Goal: Transaction & Acquisition: Purchase product/service

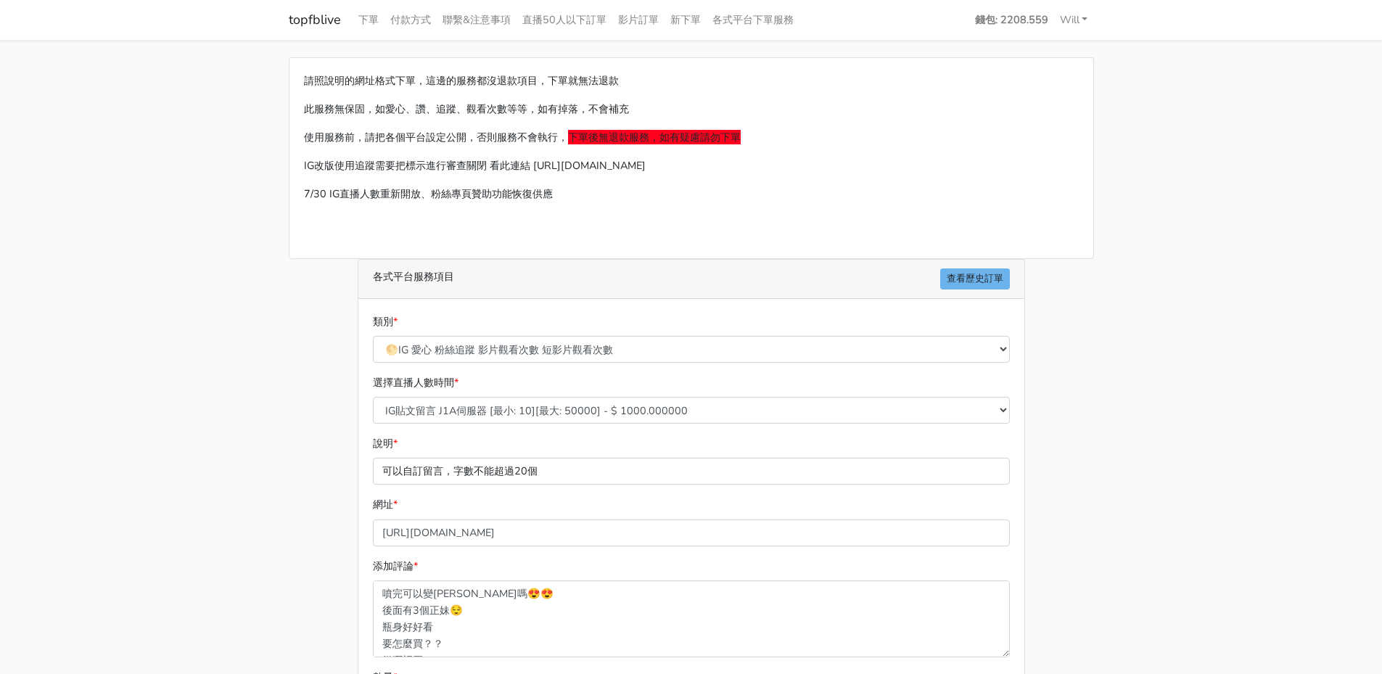
select select "🌕IG 愛心 粉絲追蹤 影片觀看次數 短影片觀看次數"
select select "377"
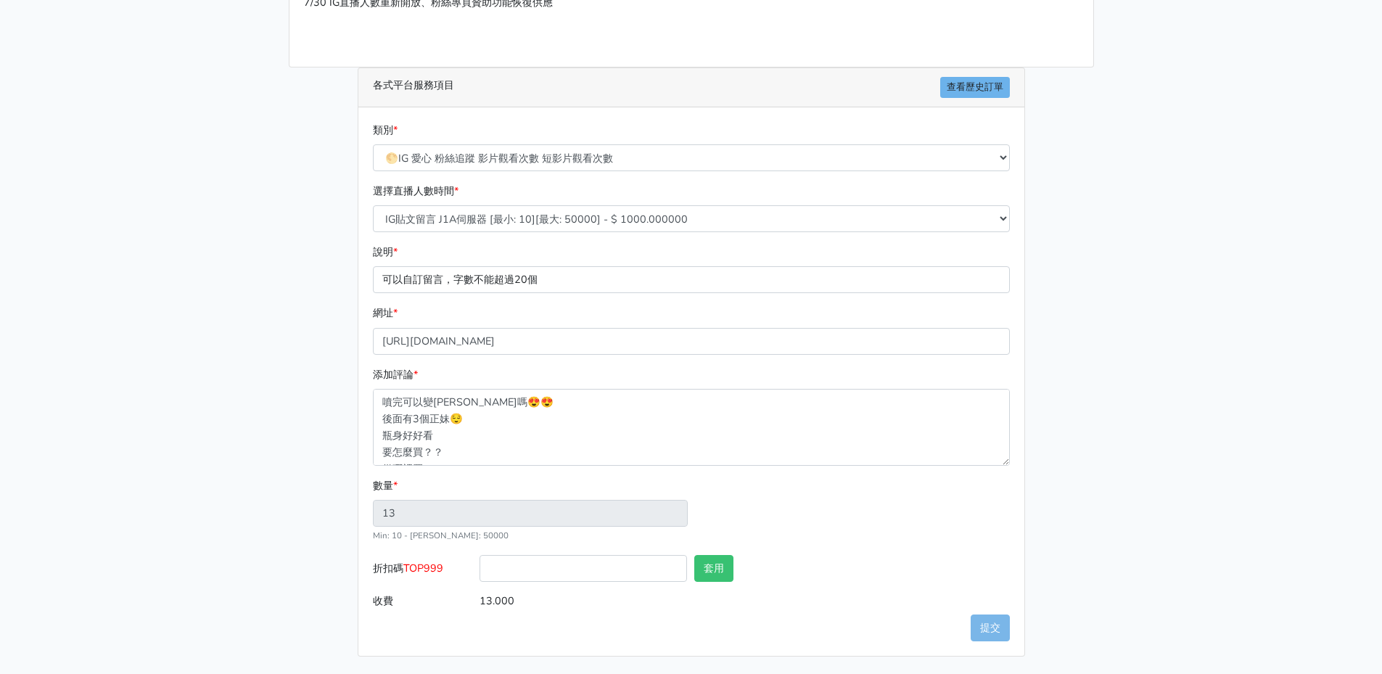
scroll to position [150, 0]
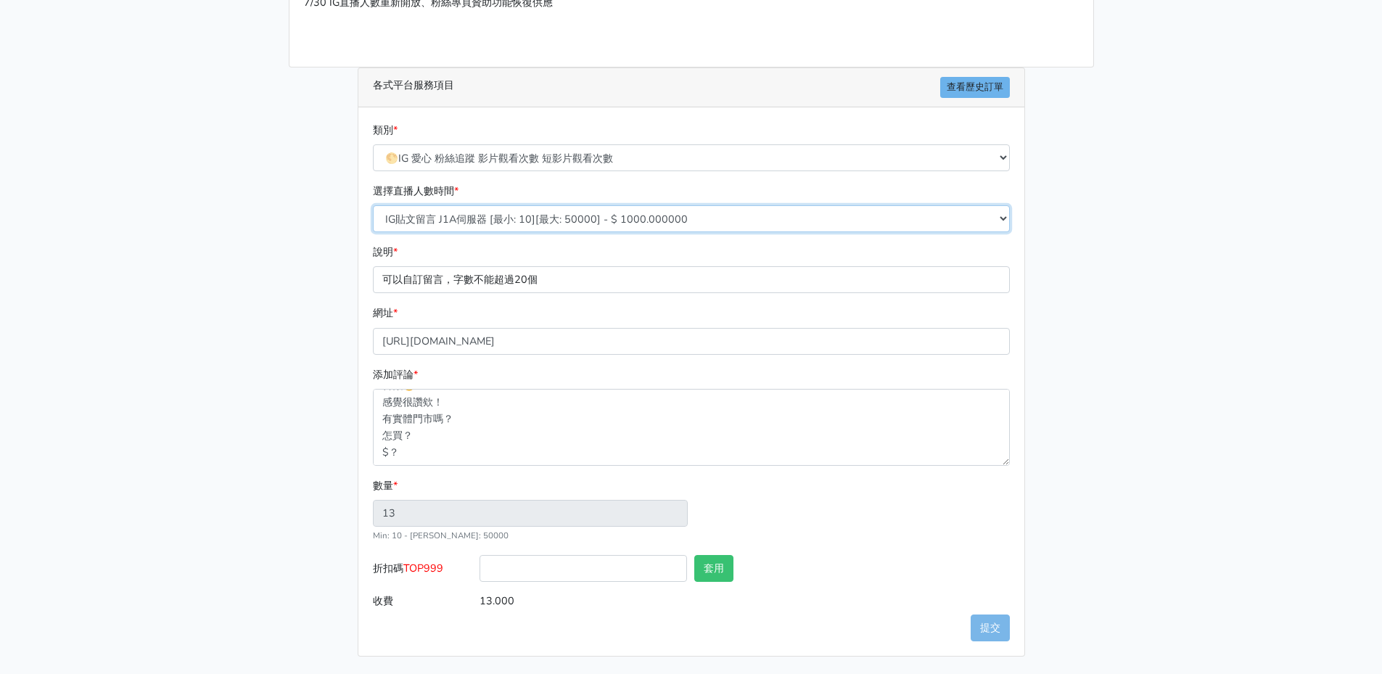
click at [659, 220] on select "10/8 IG追蹤 改版後 可正常使用 需關閉追蹤審查 SX伺服器 [最小: 100][最大: 100000] - $ 150.000000 IG貼文留言 J…" at bounding box center [691, 218] width 637 height 27
click at [567, 279] on p "可以自訂留言，字數不能超過20個" at bounding box center [691, 279] width 637 height 27
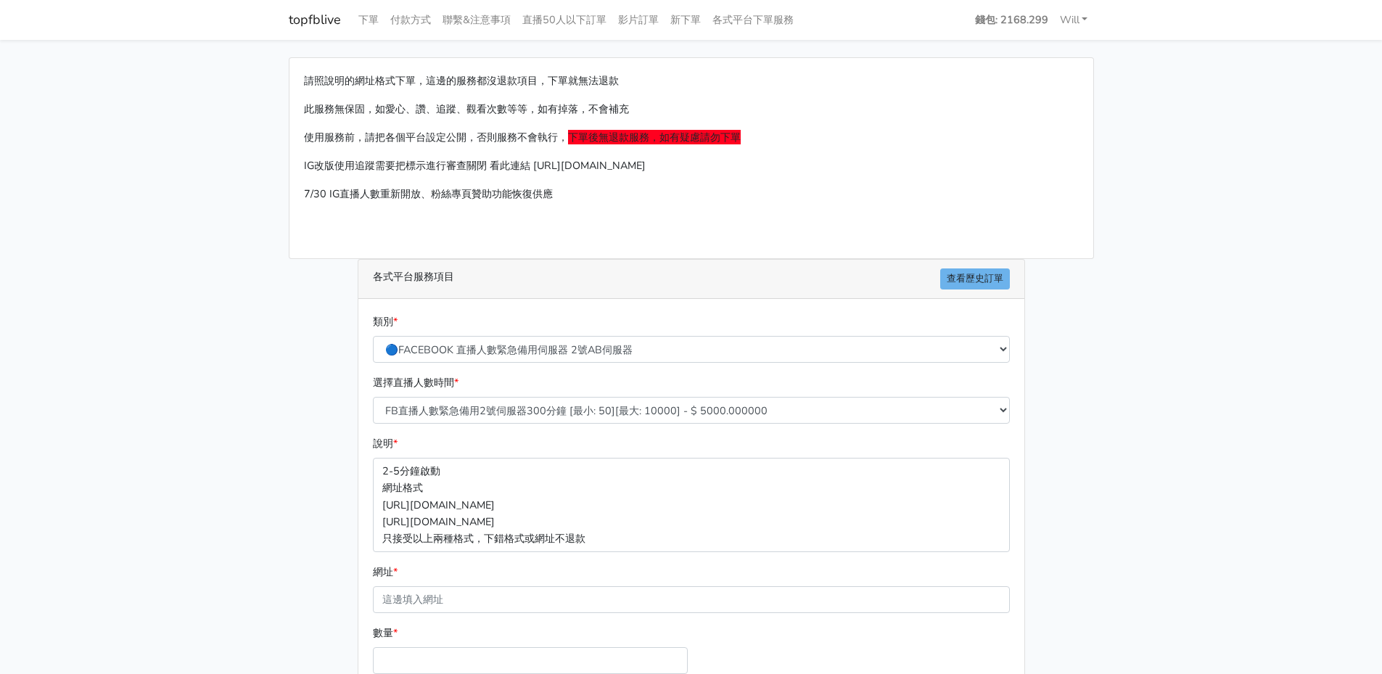
scroll to position [147, 0]
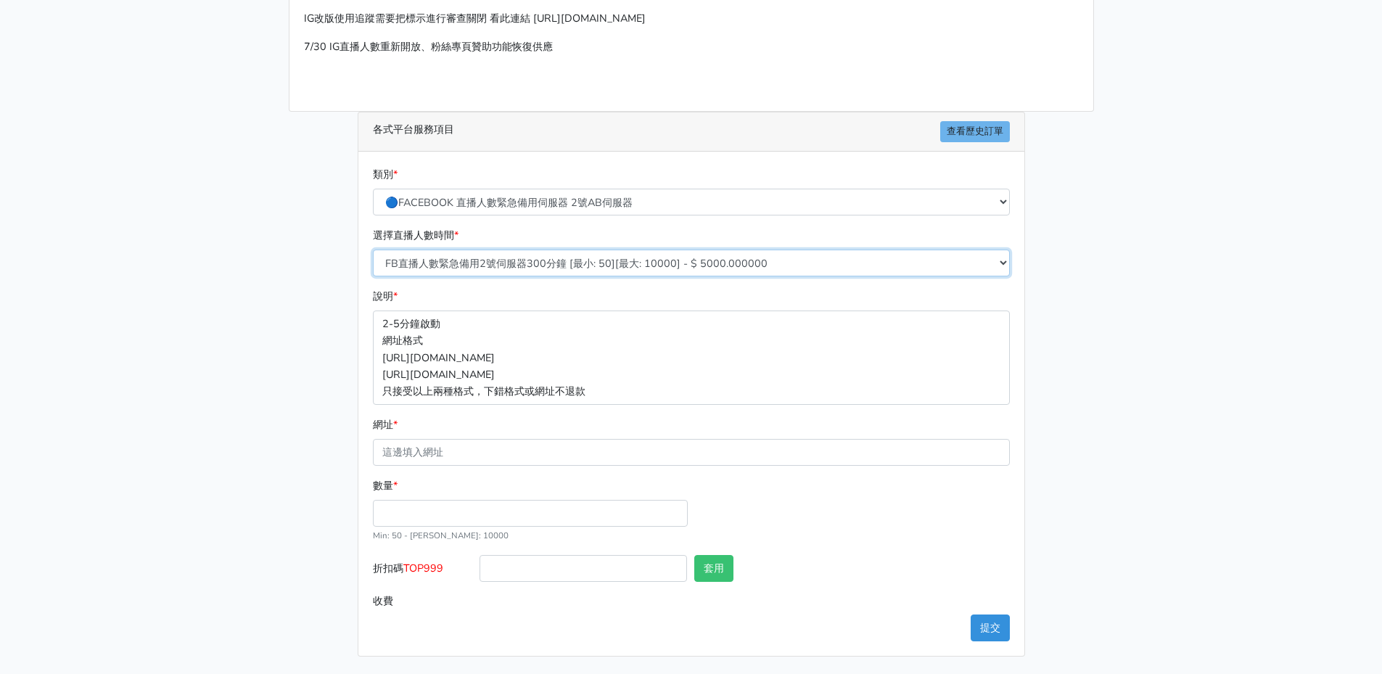
click at [593, 262] on select "FB直播人數緊急備用2號伺服器300分鐘 [最小: 50][最大: 10000] - $ 5000.000000 FB直播人數緊急備用2號伺服器60分鐘 [最…" at bounding box center [691, 263] width 637 height 27
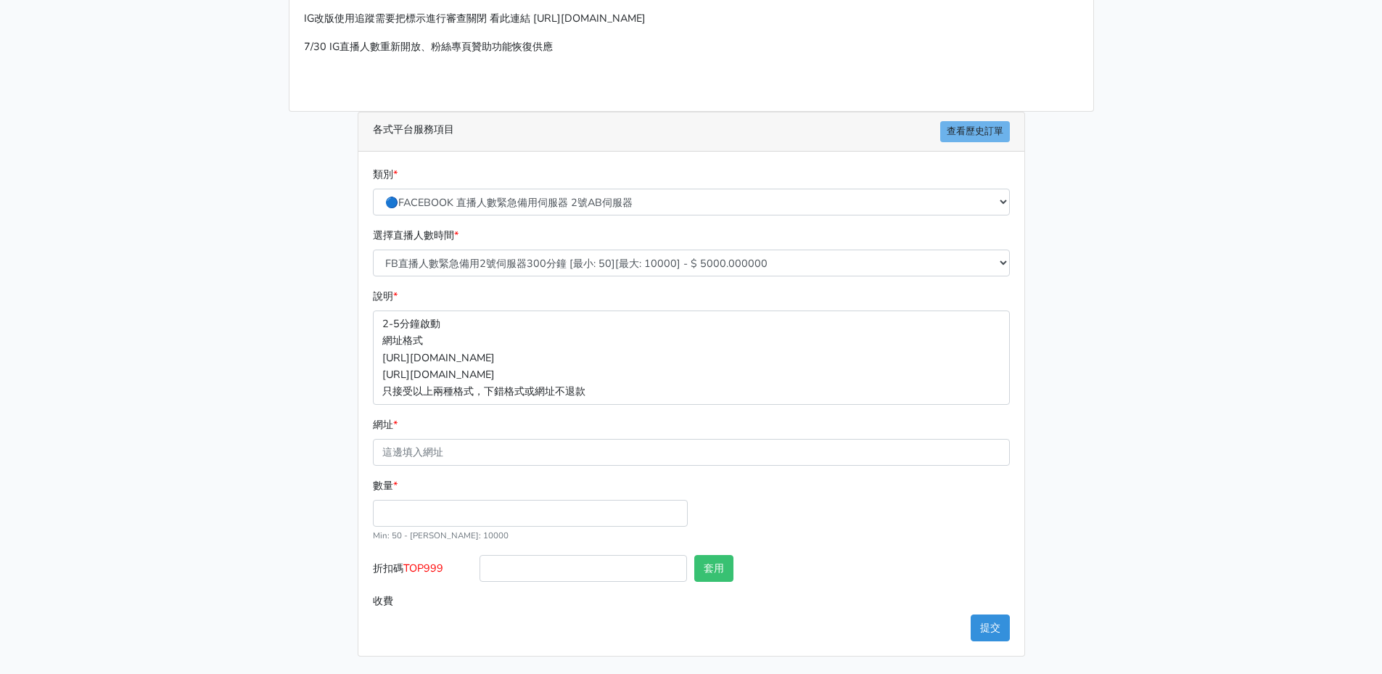
drag, startPoint x: 288, startPoint y: 242, endPoint x: 324, endPoint y: 243, distance: 35.6
click at [285, 242] on div "請照說明的網址格式下單，這邊的服務都沒退款項目，下單就無法退款 此服務無保固，如愛心、讚、追蹤、觀看次數等等，如有掉落，不會補充 使用服務前，請把各個平台設定…" at bounding box center [691, 283] width 827 height 747
click at [506, 197] on select "🔵FACEBOOK 直播人數緊急備用伺服器 2號AB伺服器 🔵FACEBOOK 網軍專用貼文留言 安全保密 🔵9/30 FACEBOOK 直播人數緩慢進場緩慢…" at bounding box center [691, 202] width 637 height 27
select select "🌕IG 愛心 粉絲追蹤 影片觀看次數 短影片觀看次數"
click at [373, 189] on select "🔵FACEBOOK 直播人數緊急備用伺服器 2號AB伺服器 🔵FACEBOOK 網軍專用貼文留言 安全保密 🔵9/30 FACEBOOK 直播人數緩慢進場緩慢…" at bounding box center [691, 202] width 637 height 27
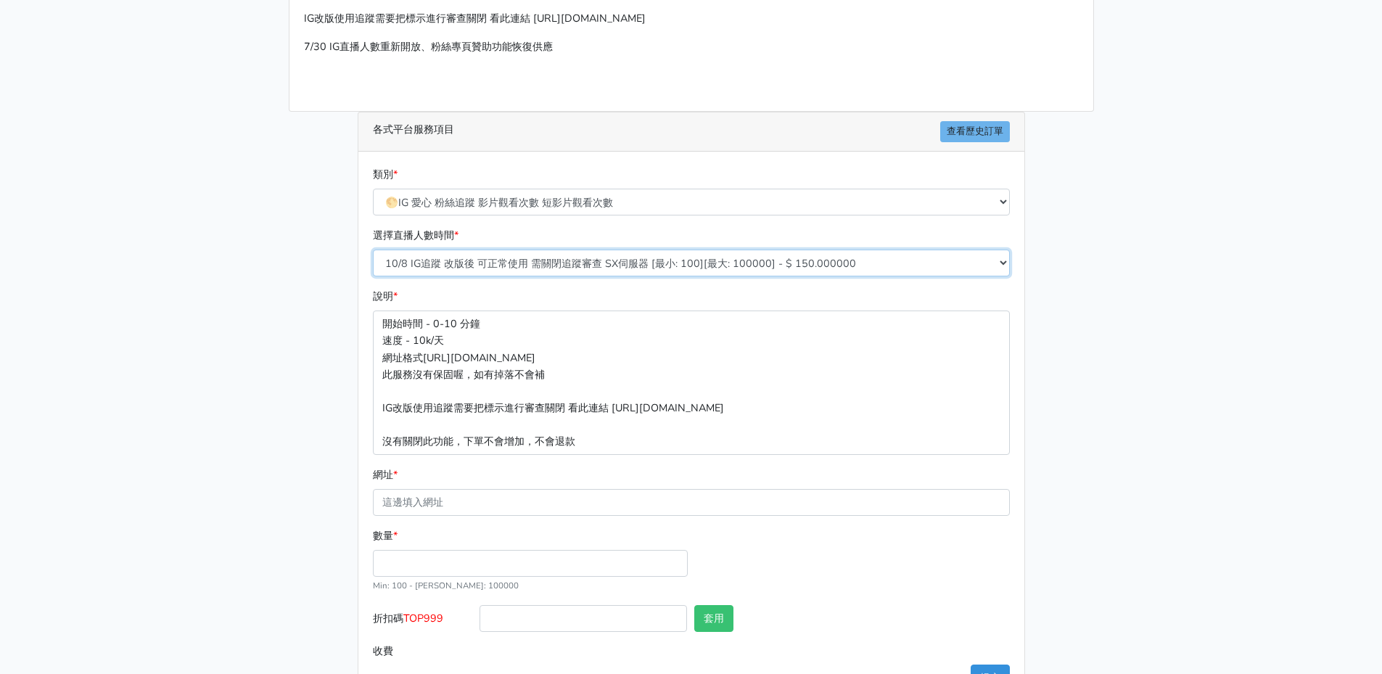
click at [562, 261] on select "10/8 IG追蹤 改版後 可正常使用 需關閉追蹤審查 SX伺服器 [最小: 100][最大: 100000] - $ 150.000000 IG貼文留言 J…" at bounding box center [691, 263] width 637 height 27
select select "377"
click at [373, 250] on select "10/8 IG追蹤 改版後 可正常使用 需關閉追蹤審查 SX伺服器 [最小: 100][最大: 100000] - $ 150.000000 IG貼文留言 J…" at bounding box center [691, 263] width 637 height 27
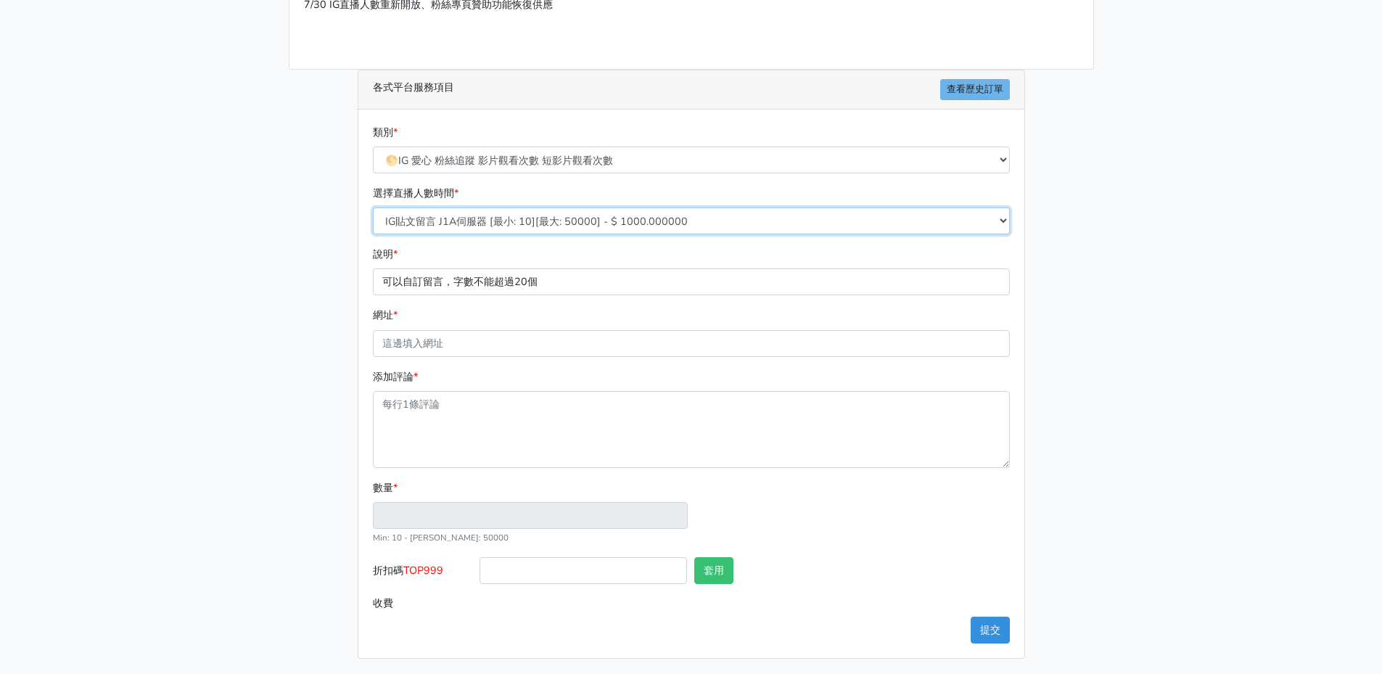
scroll to position [192, 0]
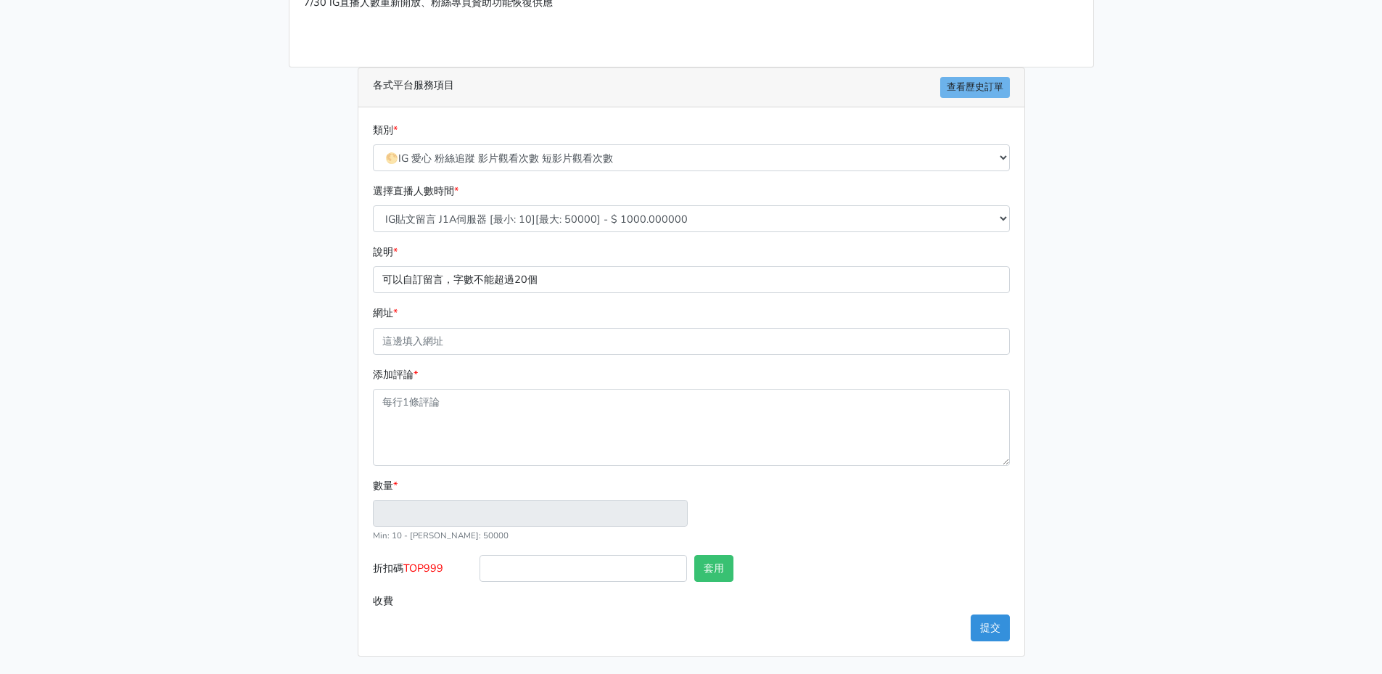
click at [570, 284] on p "可以自訂留言，字數不能超過20個" at bounding box center [691, 279] width 637 height 27
click at [480, 279] on p "可以自訂留言，字數不能超過20個" at bounding box center [691, 279] width 637 height 27
click at [479, 279] on p "可以自訂留言，字數不能超過20個" at bounding box center [691, 279] width 637 height 27
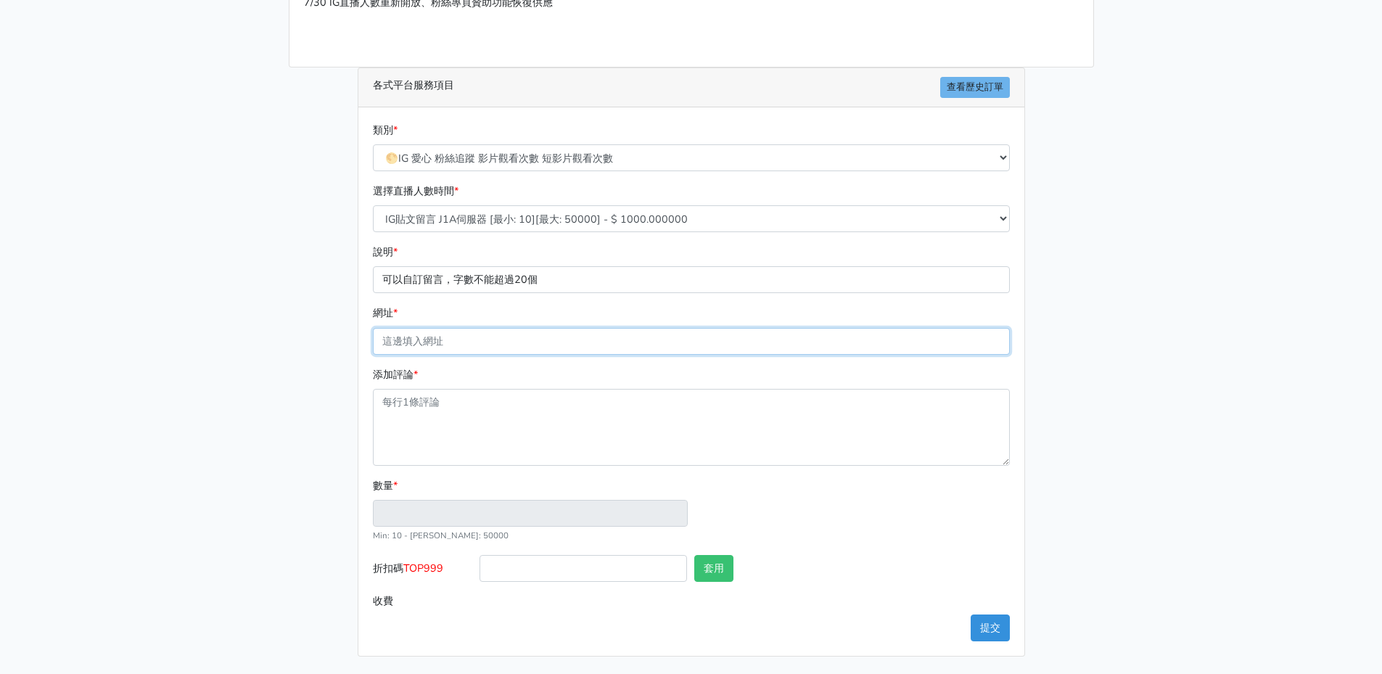
click at [443, 346] on input "網址 *" at bounding box center [691, 341] width 637 height 27
click at [1177, 265] on main "請照說明的網址格式下單，這邊的服務都沒退款項目，下單就無法退款 此服務無保固，如愛心、讚、追蹤、觀看次數等等，如有掉落，不會補充 使用服務前，請把各個平台設定…" at bounding box center [691, 261] width 1382 height 826
click at [601, 157] on select "🔵FACEBOOK 直播人數緊急備用伺服器 2號AB伺服器 🔵FACEBOOK 網軍專用貼文留言 安全保密 🔵9/30 FACEBOOK 直播人數緩慢進場緩慢…" at bounding box center [691, 157] width 637 height 27
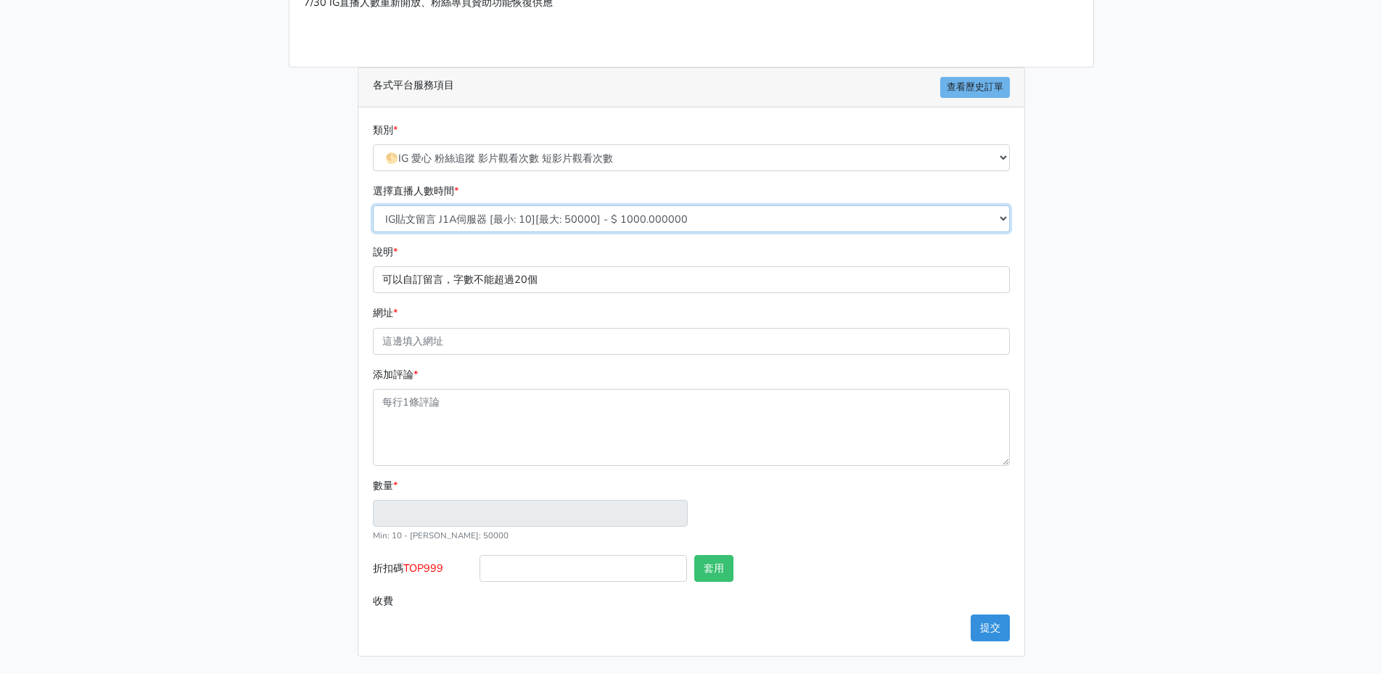
click at [528, 217] on select "10/8 IG追蹤 改版後 可正常使用 需關閉追蹤審查 SX伺服器 [最小: 100][最大: 100000] - $ 150.000000 IG貼文留言 J…" at bounding box center [691, 218] width 637 height 27
click at [527, 224] on select "10/8 IG追蹤 改版後 可正常使用 需關閉追蹤審查 SX伺服器 [最小: 100][最大: 100000] - $ 150.000000 IG貼文留言 J…" at bounding box center [691, 218] width 637 height 27
click at [484, 295] on form "類別 * 🔵FACEBOOK 直播人數緊急備用伺服器 2號AB伺服器 🔵FACEBOOK 網軍專用貼文留言 安全保密 🔵9/30 FACEBOOK 直播人數緩…" at bounding box center [691, 368] width 637 height 493
click at [470, 348] on input "網址 *" at bounding box center [691, 341] width 637 height 27
type input "[URL][DOMAIN_NAME]"
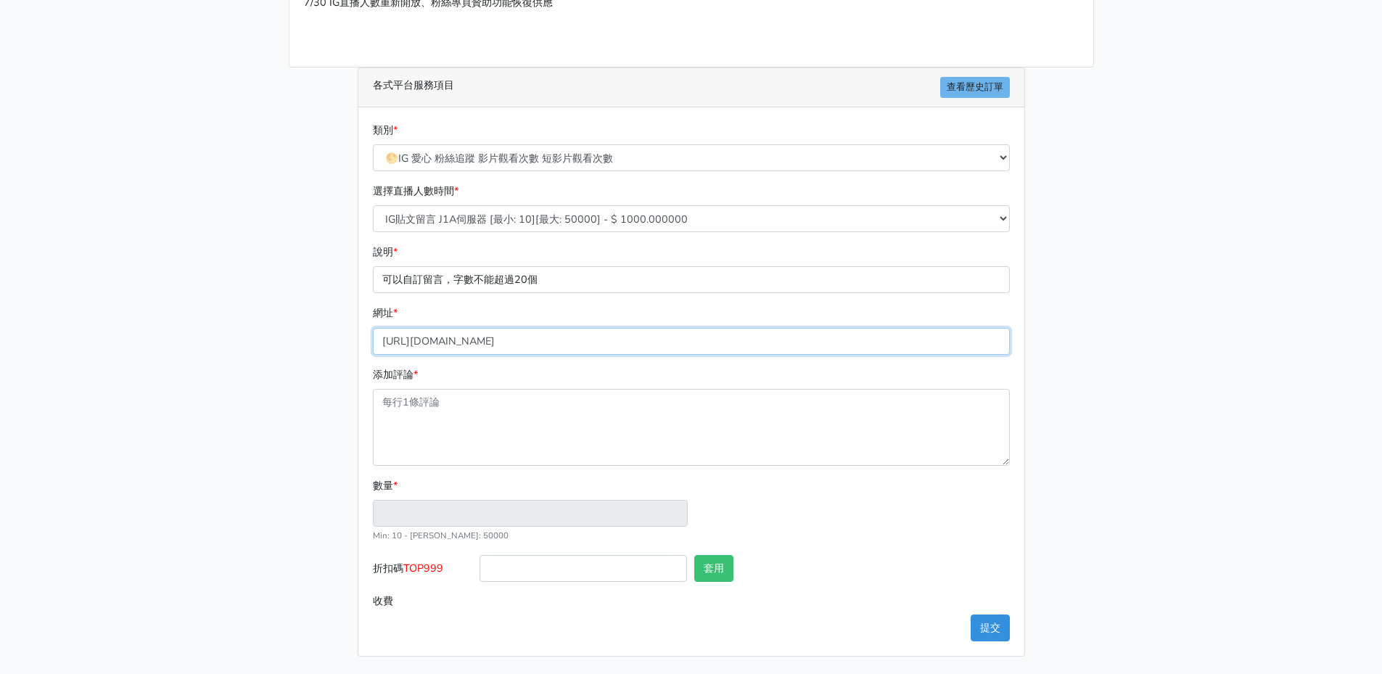
click at [583, 347] on input "[URL][DOMAIN_NAME]" at bounding box center [691, 341] width 637 height 27
drag, startPoint x: 281, startPoint y: 392, endPoint x: 294, endPoint y: 397, distance: 13.8
click at [279, 392] on div "請照說明的網址格式下單，這邊的服務都沒退款項目，下單就無法退款 此服務無保固，如愛心、讚、追蹤、觀看次數等等，如有掉落，不會補充 使用服務前，請把各個平台設定…" at bounding box center [691, 261] width 827 height 791
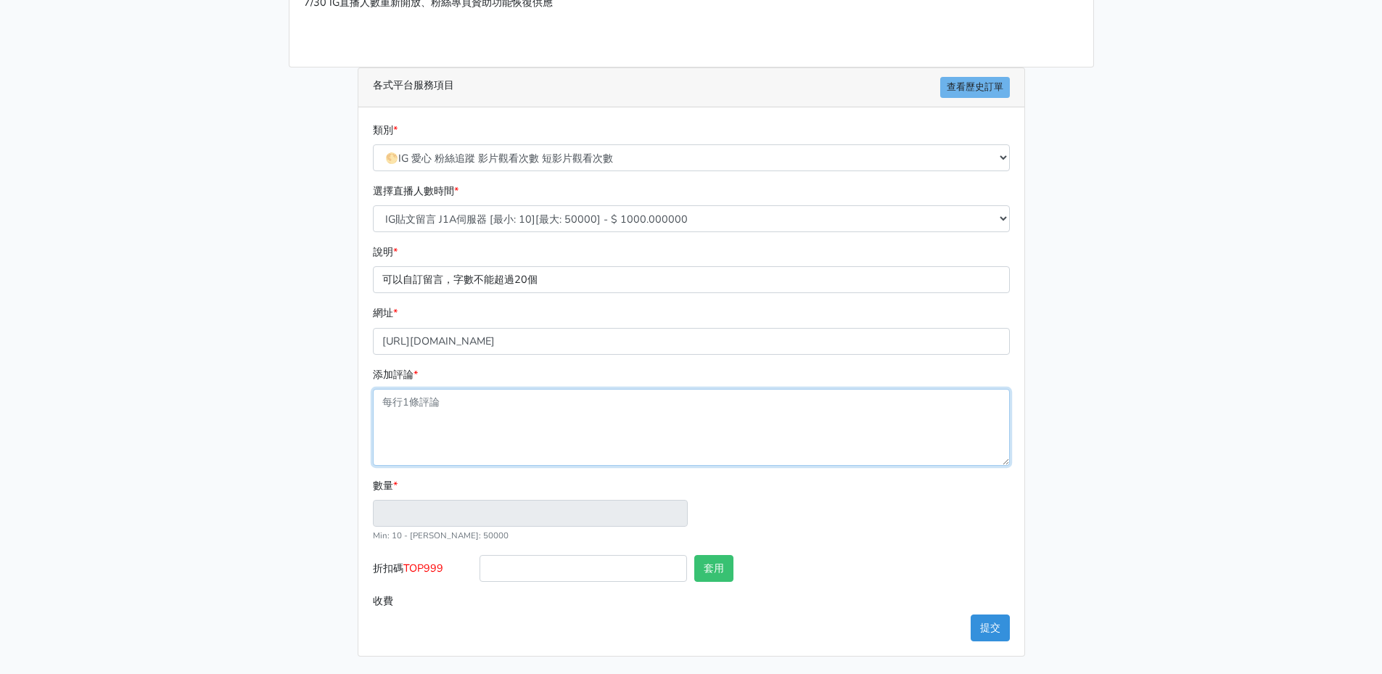
click at [451, 415] on textarea "添加評論 *" at bounding box center [691, 427] width 637 height 77
type input "1"
type input "1.000"
paste textarea "[URL][DOMAIN_NAME]"
type textarea "[URL][DOMAIN_NAME]"
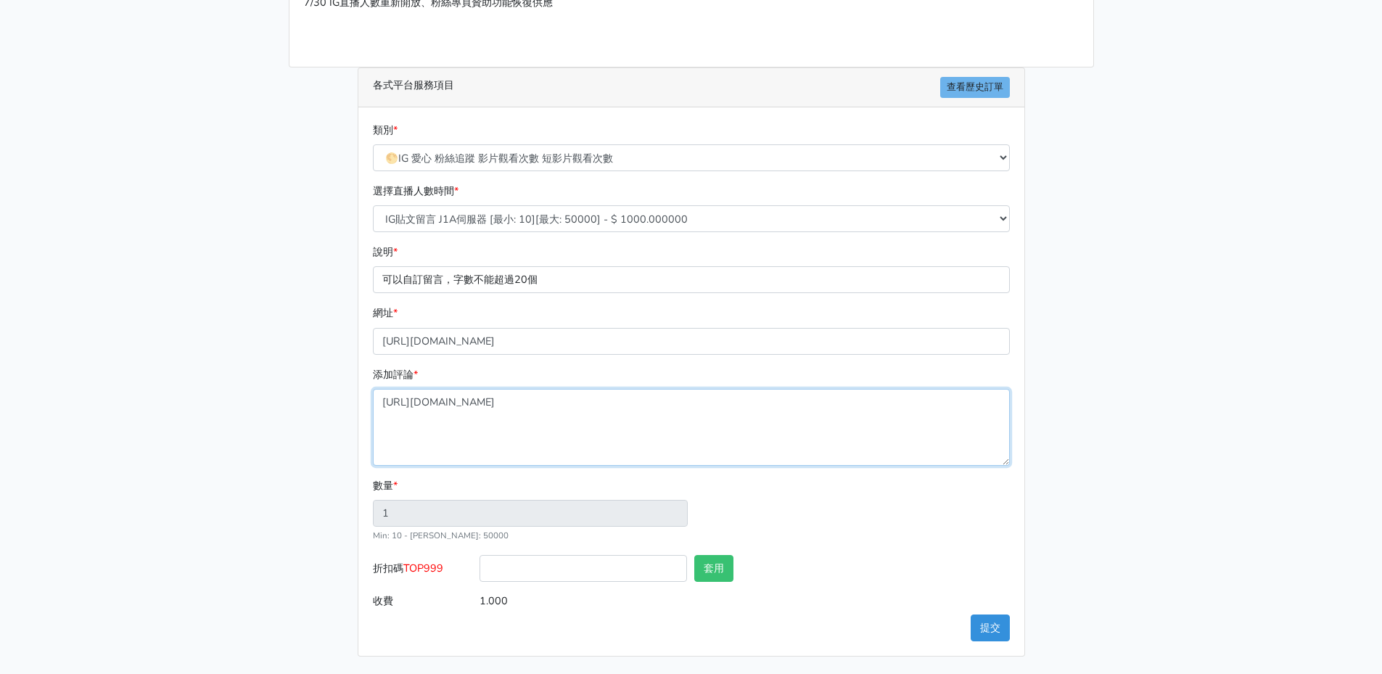
click at [543, 405] on textarea "[URL][DOMAIN_NAME]" at bounding box center [691, 427] width 637 height 77
click at [539, 422] on textarea "添加評論 *" at bounding box center [691, 427] width 637 height 77
drag, startPoint x: 1227, startPoint y: 331, endPoint x: 1140, endPoint y: 366, distance: 93.4
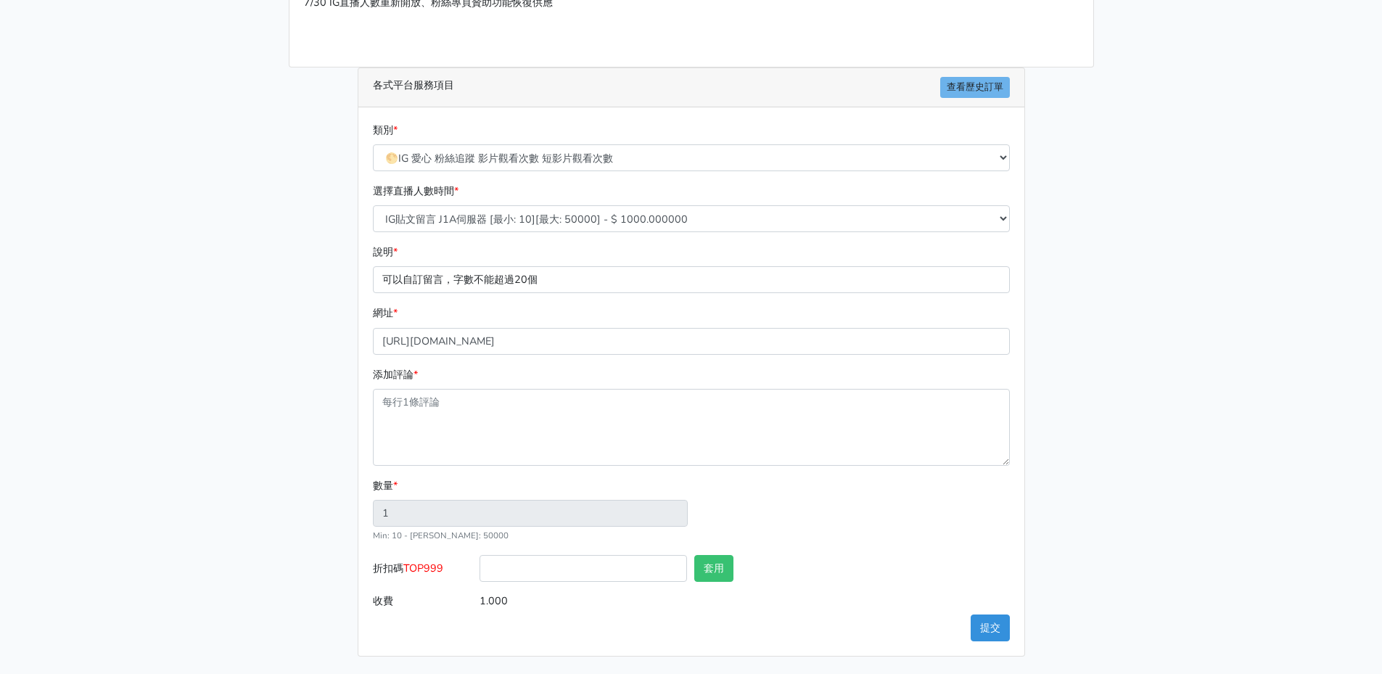
click at [1227, 331] on main "請照說明的網址格式下單，這邊的服務都沒退款項目，下單就無法退款 此服務無保固，如愛心、讚、追蹤、觀看次數等等，如有掉落，不會補充 使用服務前，請把各個平台設定…" at bounding box center [691, 261] width 1382 height 826
click at [493, 419] on textarea "添加評論 *" at bounding box center [691, 427] width 637 height 77
click at [616, 422] on textarea "添加評論 *" at bounding box center [691, 427] width 637 height 77
paste textarea "噴完可以變羅蘭嗎😍😍 後面有3個正妹😌 瓶身好好看 要怎麼買？？ 從哪裡買？ 我有買過這個‼️ 價錢？ 那個狗頭🤣🤣 喜歡😍 感覺很讚欸！ 有實體門市嗎？ 怎…"
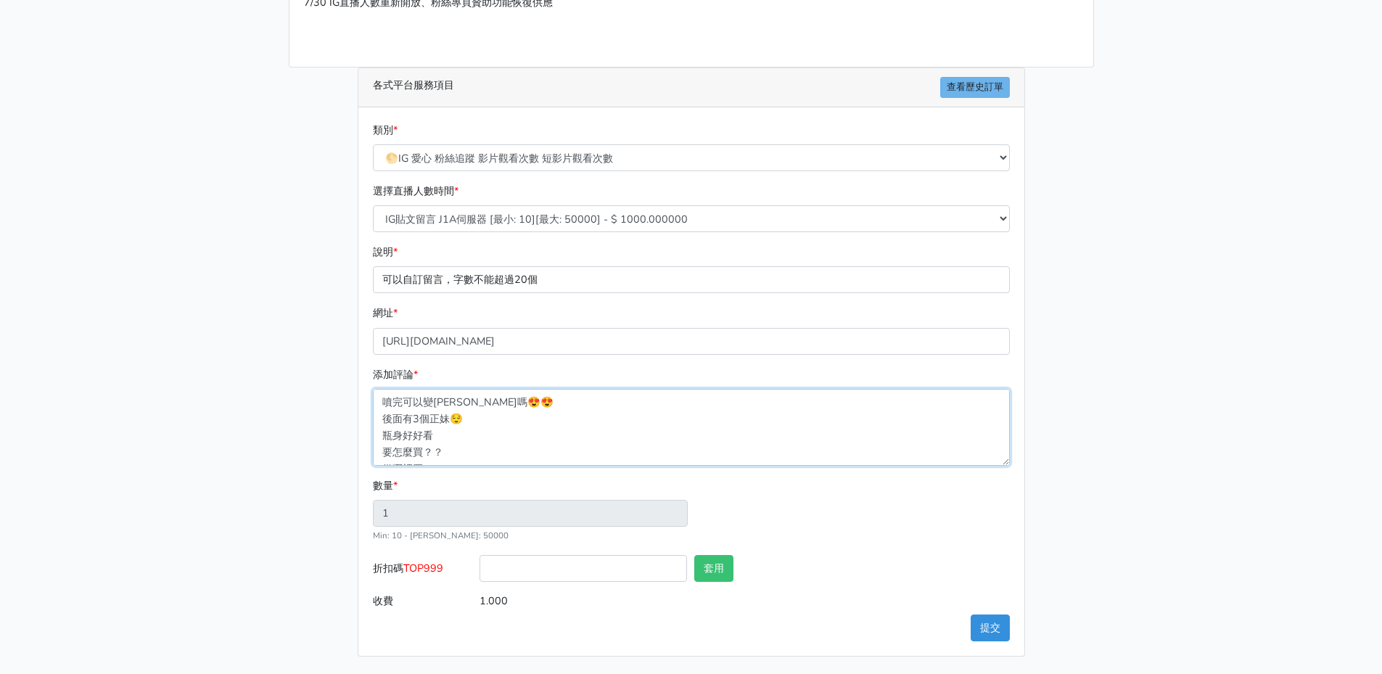
scroll to position [145, 0]
type textarea "噴完可以變羅蘭嗎😍😍 後面有3個正妹😌 瓶身好好看 要怎麼買？？ 從哪裡買？ 我有買過這個‼️ 價錢？ 那個狗頭🤣🤣 喜歡😍 感覺很讚欸！ 有實體門市嗎？ 怎…"
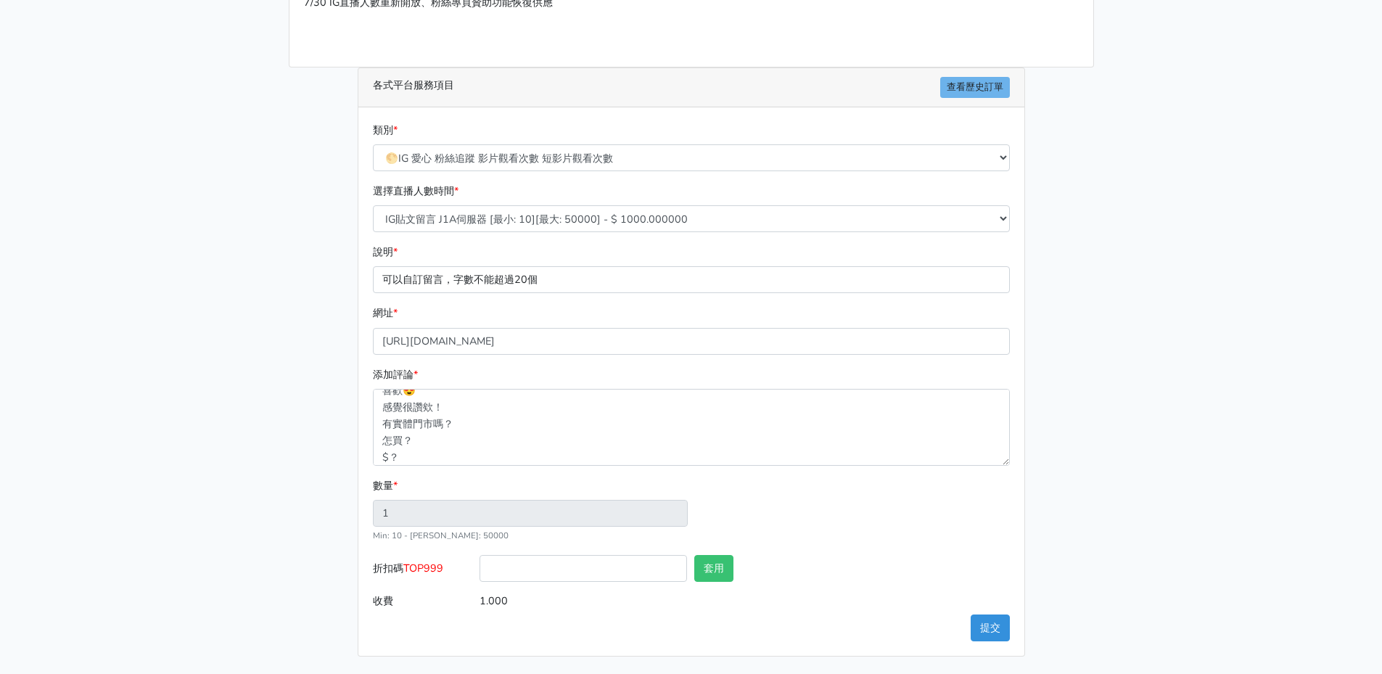
type input "13"
type input "13.000"
click at [807, 586] on div at bounding box center [905, 571] width 215 height 33
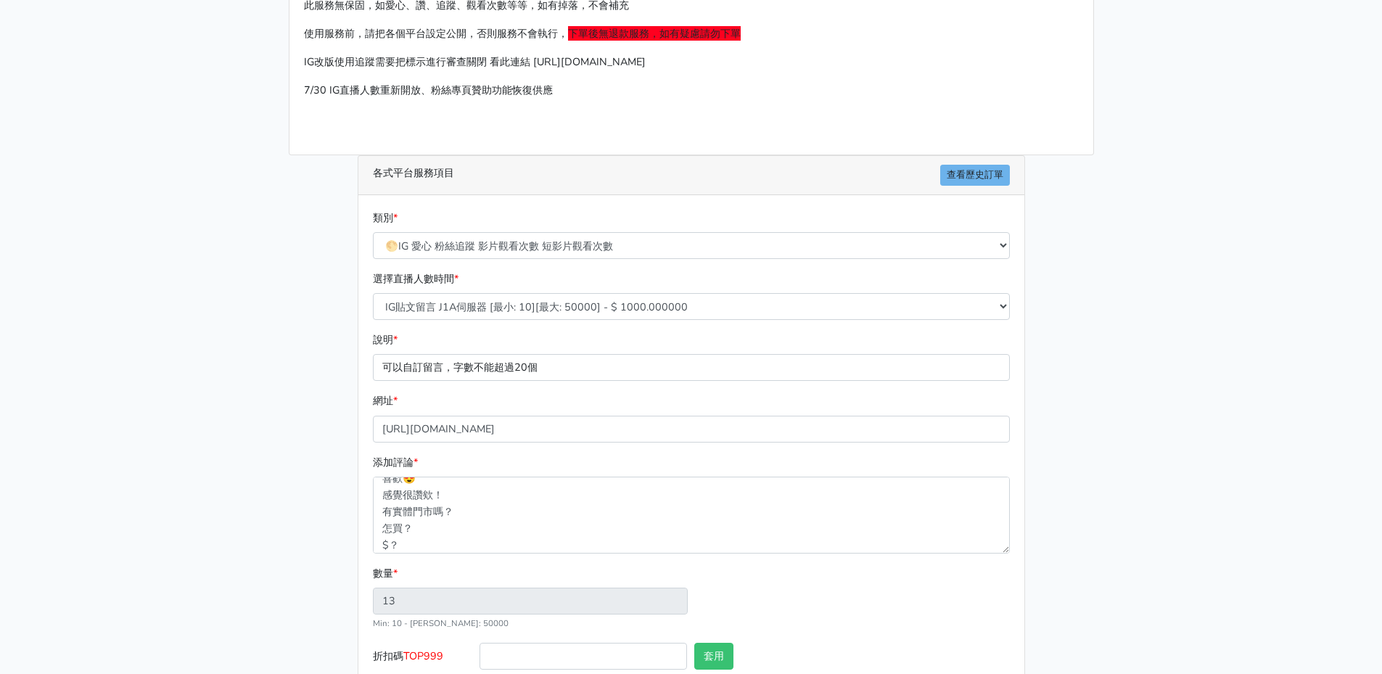
scroll to position [192, 0]
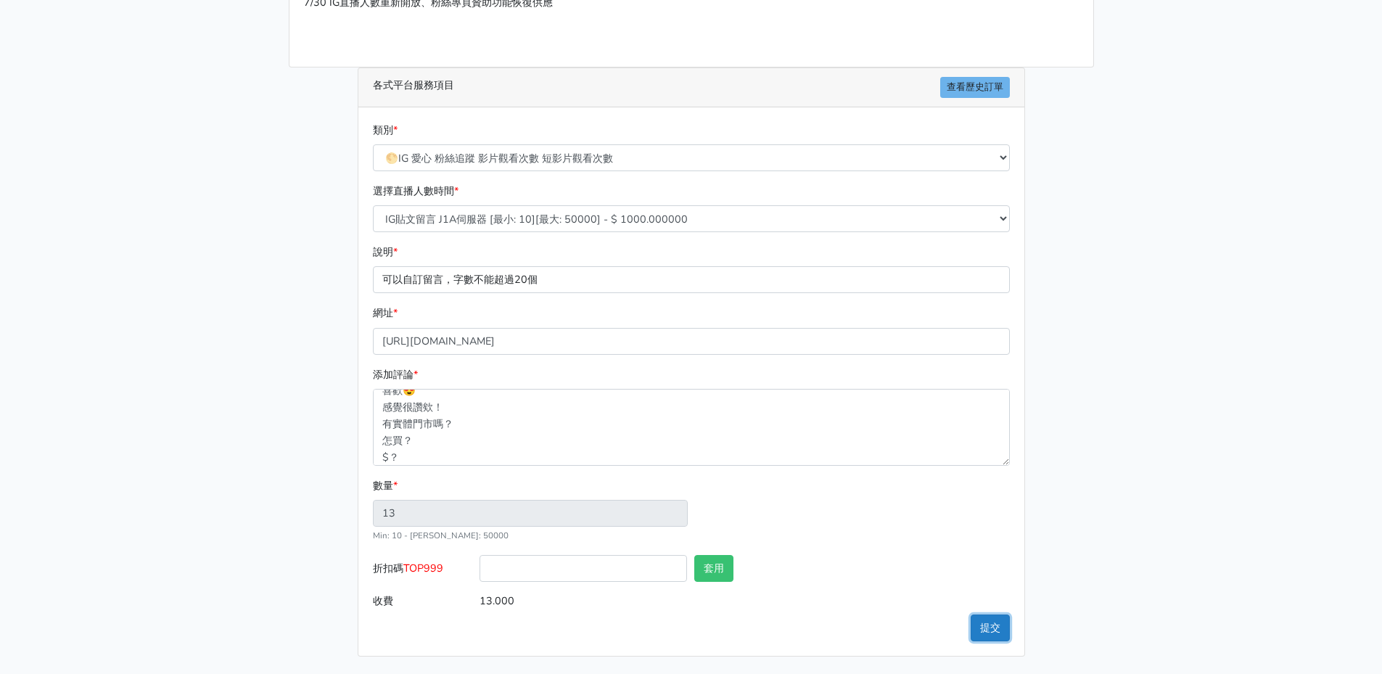
click at [994, 631] on button "提交" at bounding box center [990, 628] width 39 height 27
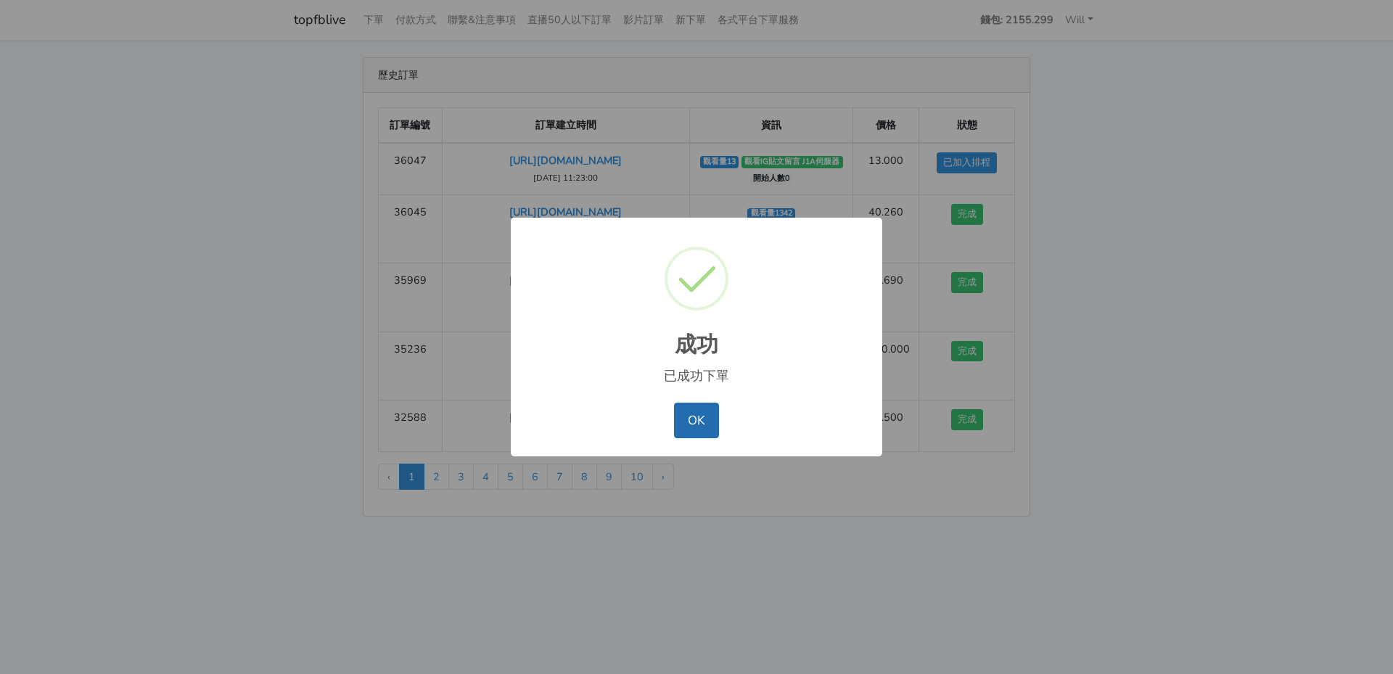
click at [696, 411] on button "OK" at bounding box center [696, 420] width 44 height 35
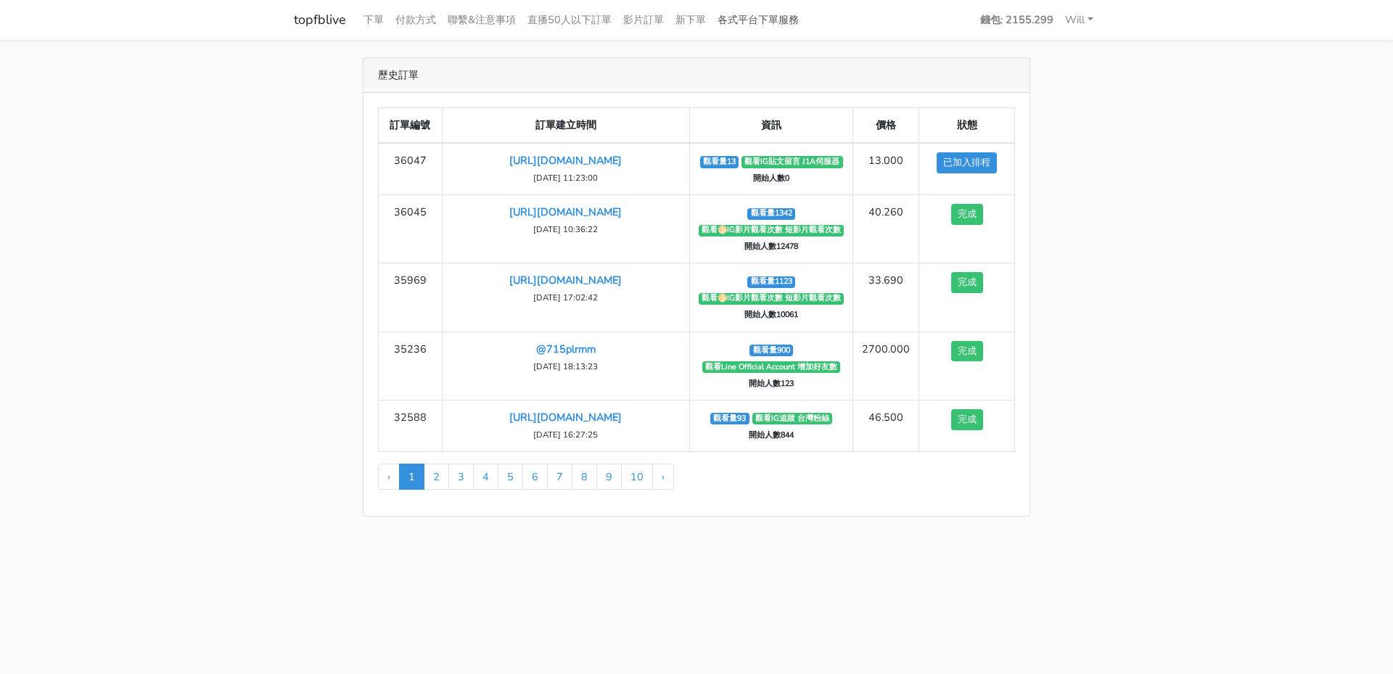
click at [767, 29] on link "各式平台下單服務" at bounding box center [758, 20] width 93 height 28
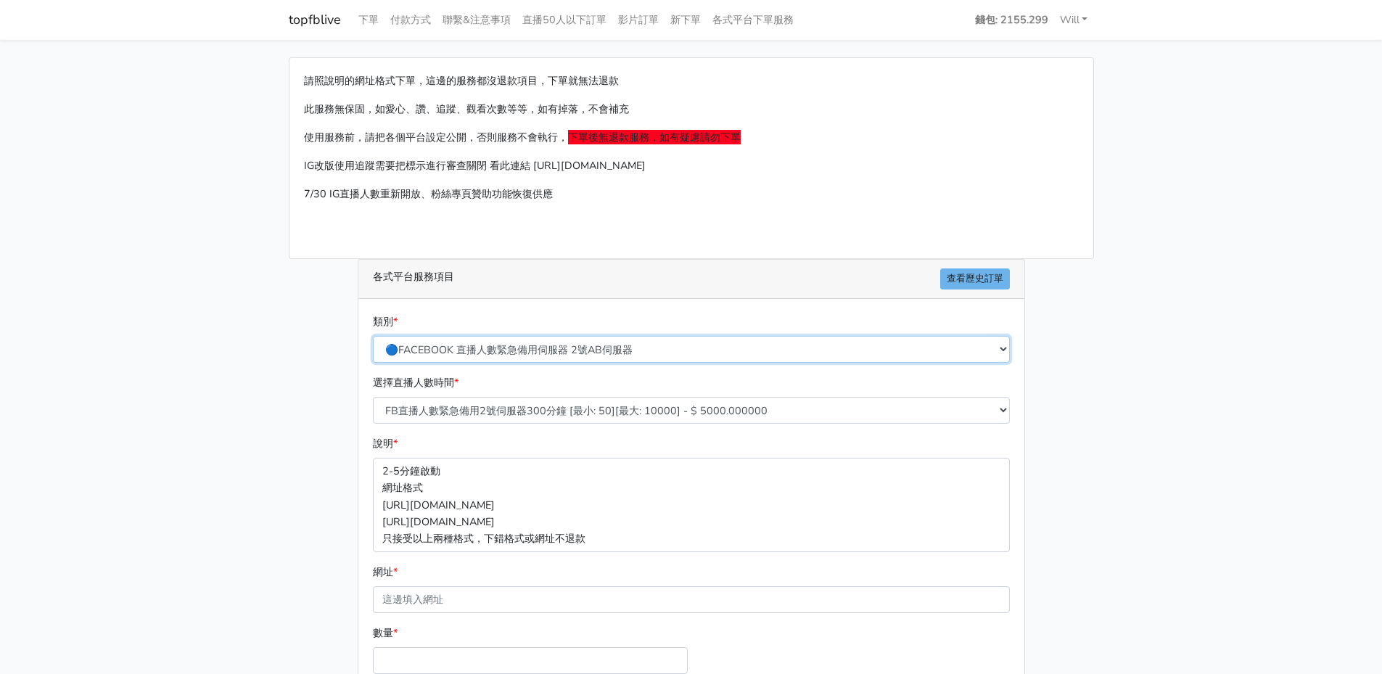
click at [569, 350] on select "🔵FACEBOOK 直播人數緊急備用伺服器 2號AB伺服器 🔵FACEBOOK 網軍專用貼文留言 安全保密 🔵9/30 FACEBOOK 直播人數緩慢進場緩慢…" at bounding box center [691, 349] width 637 height 27
click at [373, 336] on select "🔵FACEBOOK 直播人數緊急備用伺服器 2號AB伺服器 🔵FACEBOOK 網軍專用貼文留言 安全保密 🔵9/30 FACEBOOK 直播人數緩慢進場緩慢…" at bounding box center [691, 349] width 637 height 27
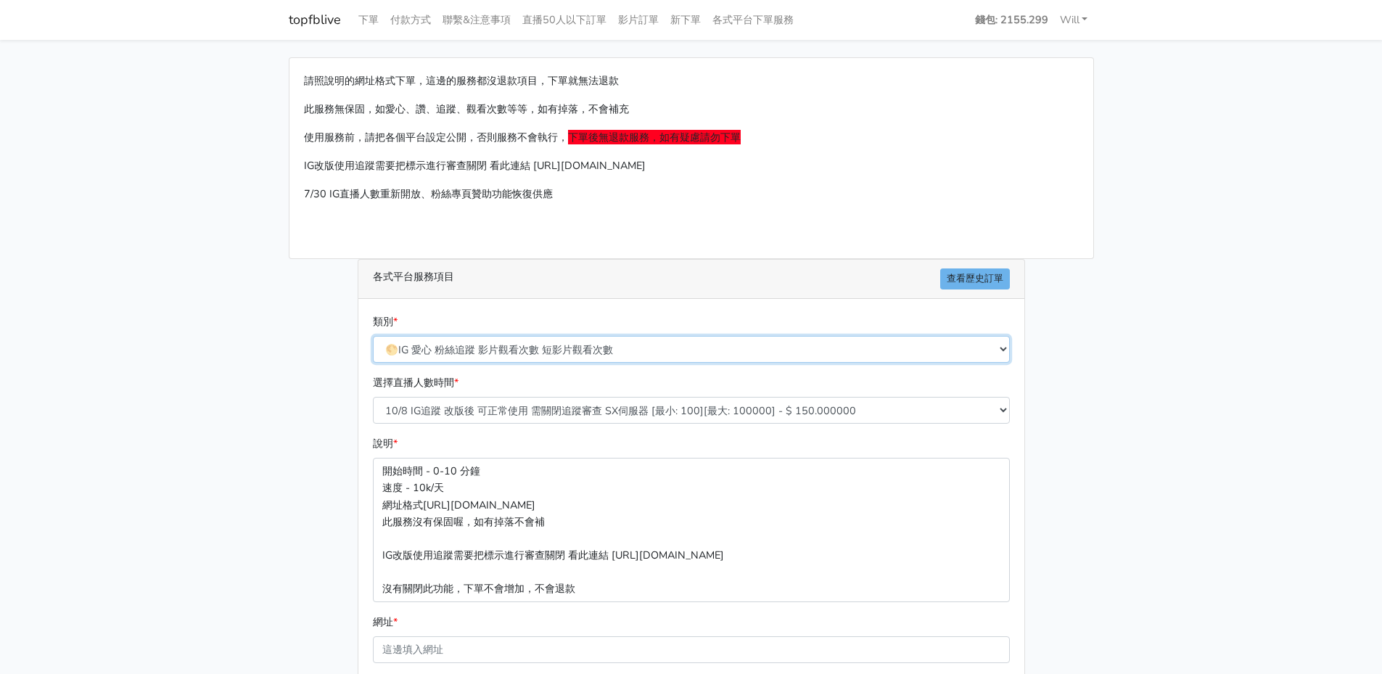
click at [567, 342] on select "🔵FACEBOOK 直播人數緊急備用伺服器 2號AB伺服器 🔵FACEBOOK 網軍專用貼文留言 安全保密 🔵9/30 FACEBOOK 直播人數緩慢進場緩慢…" at bounding box center [691, 349] width 637 height 27
click at [373, 336] on select "🔵FACEBOOK 直播人數緊急備用伺服器 2號AB伺服器 🔵FACEBOOK 網軍專用貼文留言 安全保密 🔵9/30 FACEBOOK 直播人數緩慢進場緩慢…" at bounding box center [691, 349] width 637 height 27
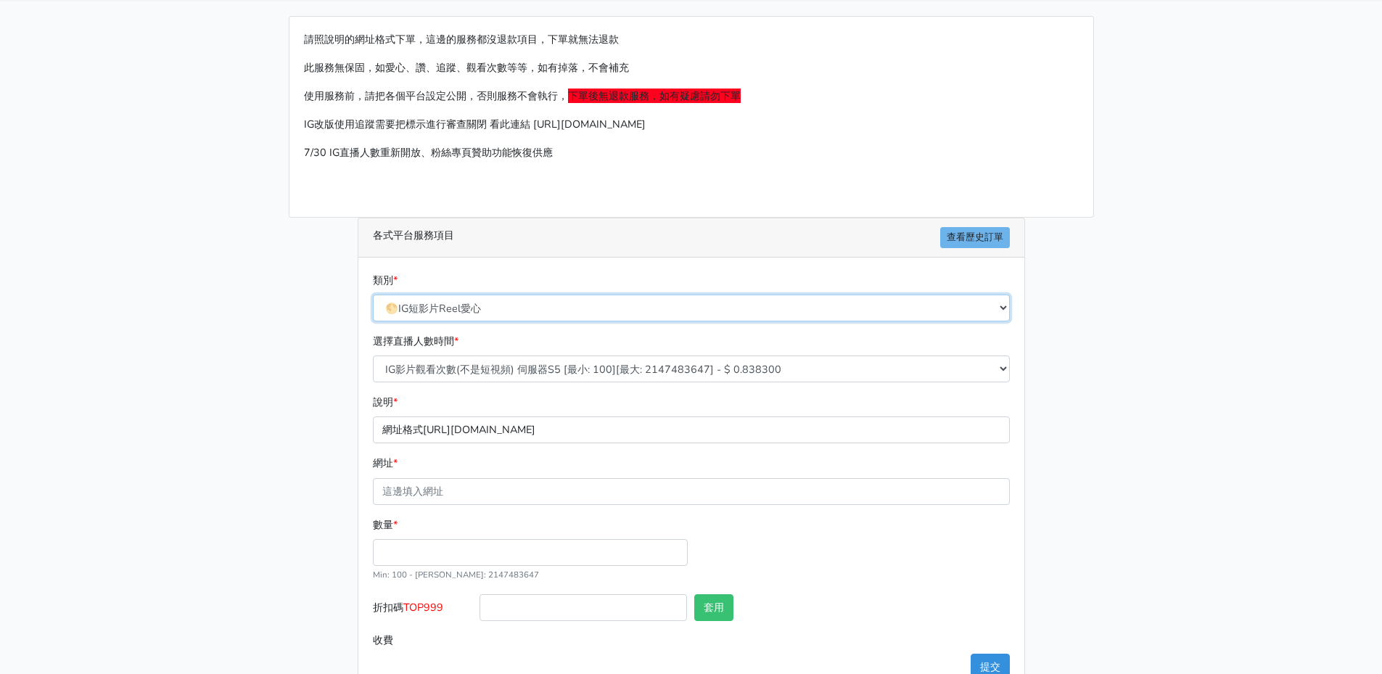
scroll to position [81, 0]
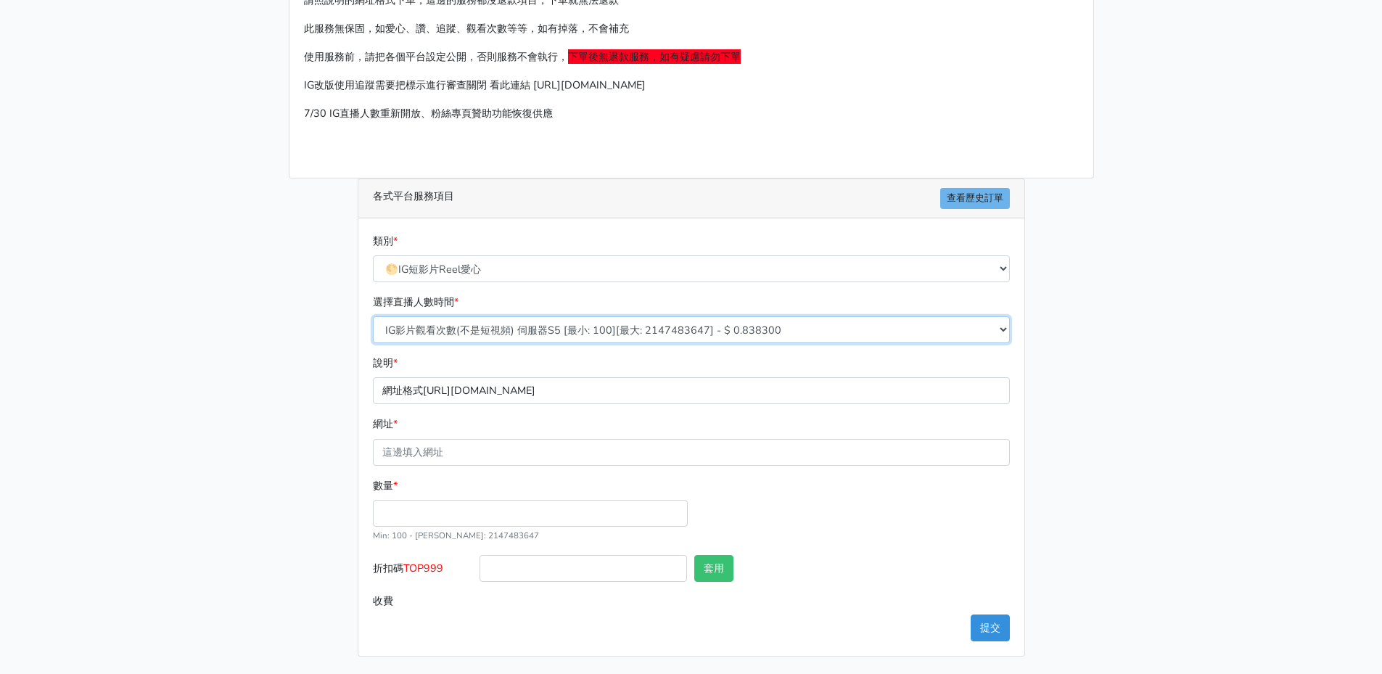
click at [588, 326] on select "IG影片觀看次數(不是短視頻) 伺服器S5 [最小: 100][最大: 2147483647] - $ 0.838300 IG影片觀看次數(不是短視頻) 伺服…" at bounding box center [691, 329] width 637 height 27
drag, startPoint x: 249, startPoint y: 380, endPoint x: 259, endPoint y: 383, distance: 10.6
click at [247, 380] on main "請照說明的網址格式下單，這邊的服務都沒退款項目，下單就無法退款 此服務無保固，如愛心、讚、追蹤、觀看次數等等，如有掉落，不會補充 使用服務前，請把各個平台設定…" at bounding box center [691, 316] width 1382 height 715
click at [550, 335] on select "IG影片觀看次數(不是短視頻) 伺服器S5 [最小: 100][最大: 2147483647] - $ 0.838300 IG影片觀看次數(不是短視頻) 伺服…" at bounding box center [691, 329] width 637 height 27
click at [576, 275] on select "🔵FACEBOOK 直播人數緊急備用伺服器 2號AB伺服器 🔵FACEBOOK 網軍專用貼文留言 安全保密 🔵9/30 FACEBOOK 直播人數緩慢進場緩慢…" at bounding box center [691, 268] width 637 height 27
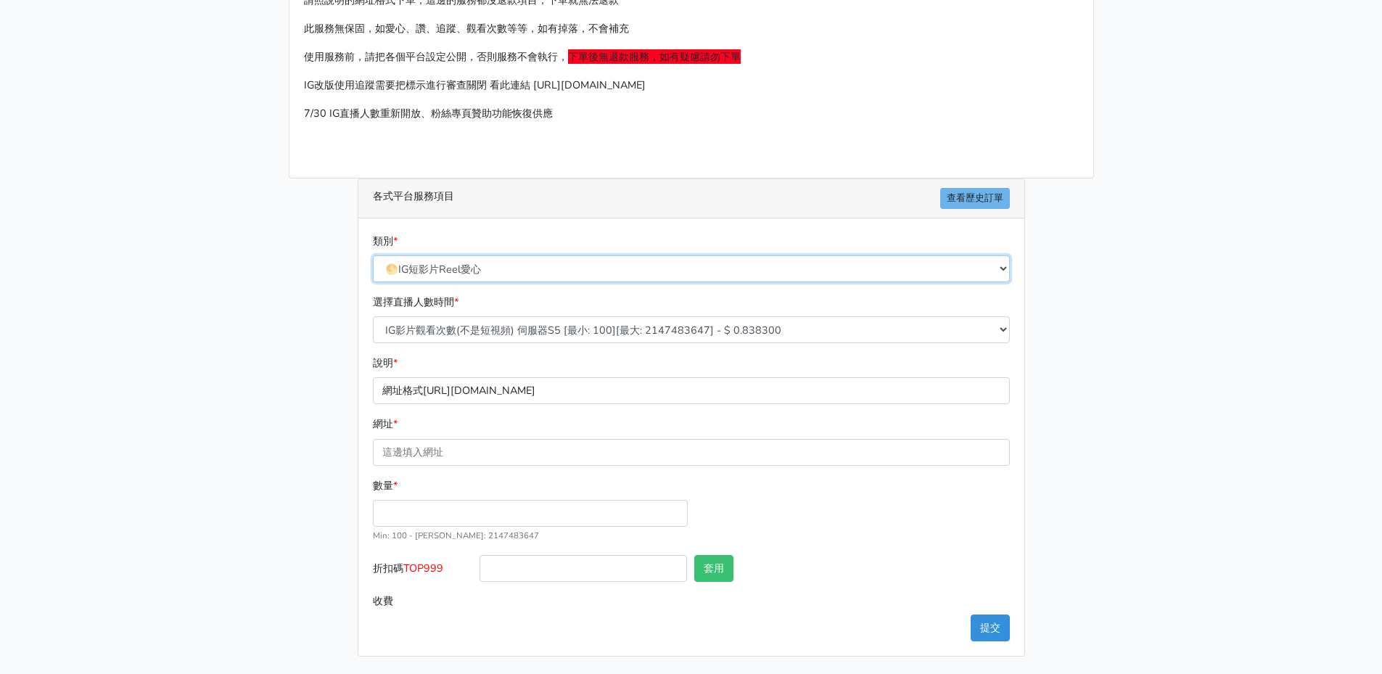
select select "🌕IG 愛心 粉絲追蹤 影片觀看次數 短影片觀看次數"
click at [373, 255] on select "🔵FACEBOOK 直播人數緊急備用伺服器 2號AB伺服器 🔵FACEBOOK 網軍專用貼文留言 安全保密 🔵9/30 FACEBOOK 直播人數緩慢進場緩慢…" at bounding box center [691, 268] width 637 height 27
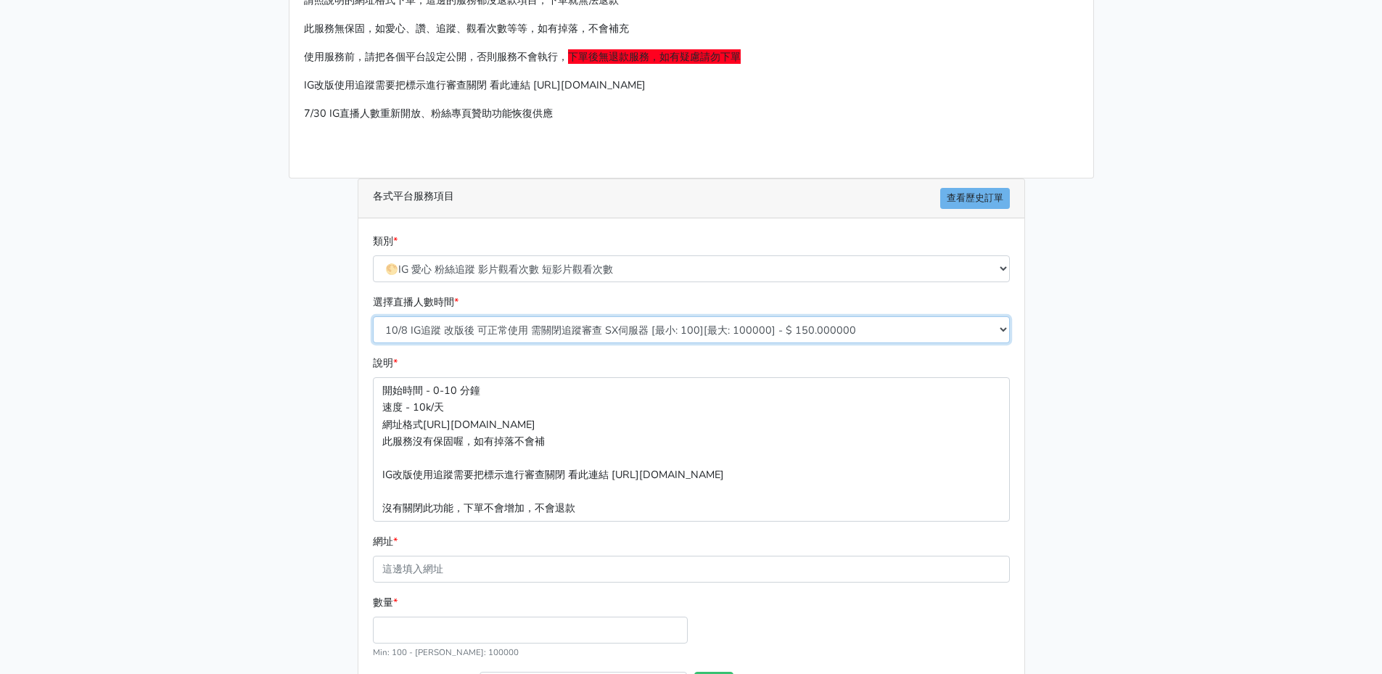
click at [562, 324] on select "10/8 IG追蹤 改版後 可正常使用 需關閉追蹤審查 SX伺服器 [最小: 100][最大: 100000] - $ 150.000000 IG貼文留言 J…" at bounding box center [691, 329] width 637 height 27
select select "500"
click at [373, 316] on select "10/8 IG追蹤 改版後 可正常使用 需關閉追蹤審查 SX伺服器 [最小: 100][最大: 100000] - $ 150.000000 IG貼文留言 J…" at bounding box center [691, 329] width 637 height 27
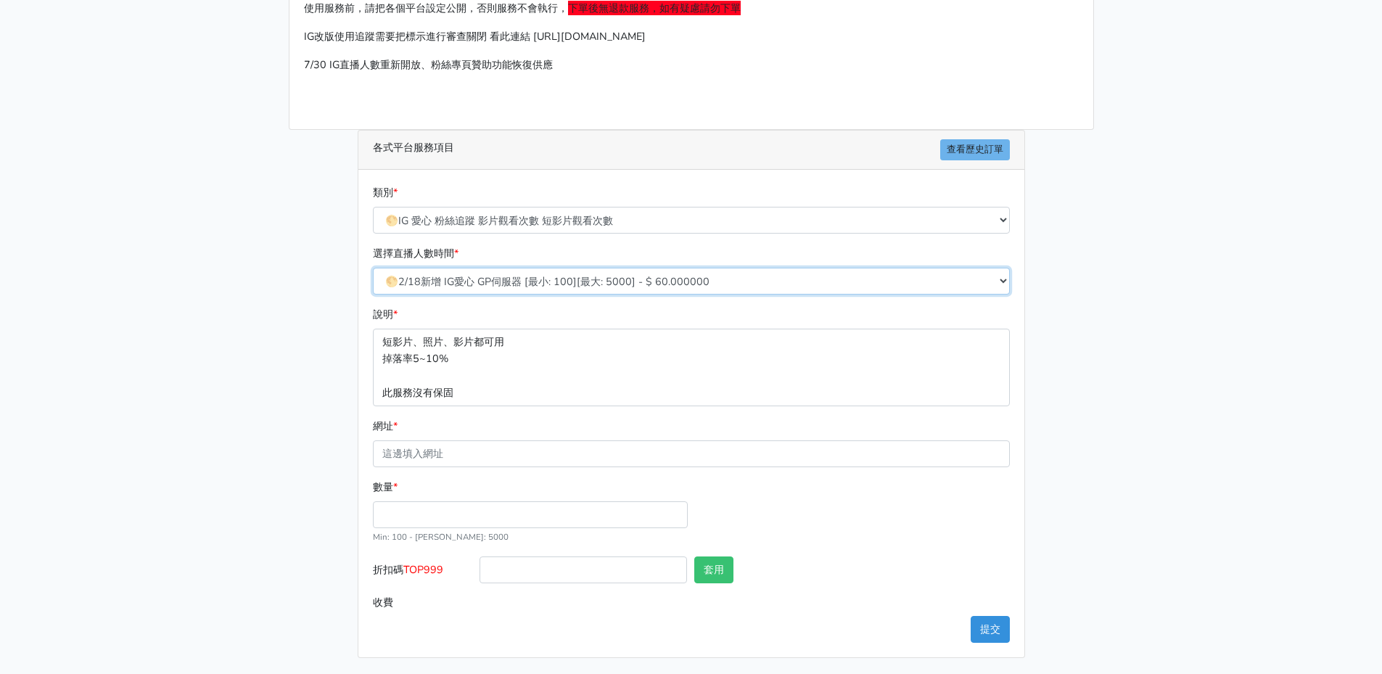
scroll to position [131, 0]
click at [484, 386] on p "短影片、照片、影片都可用 掉落率5~10% 此服務沒有保固" at bounding box center [691, 365] width 637 height 77
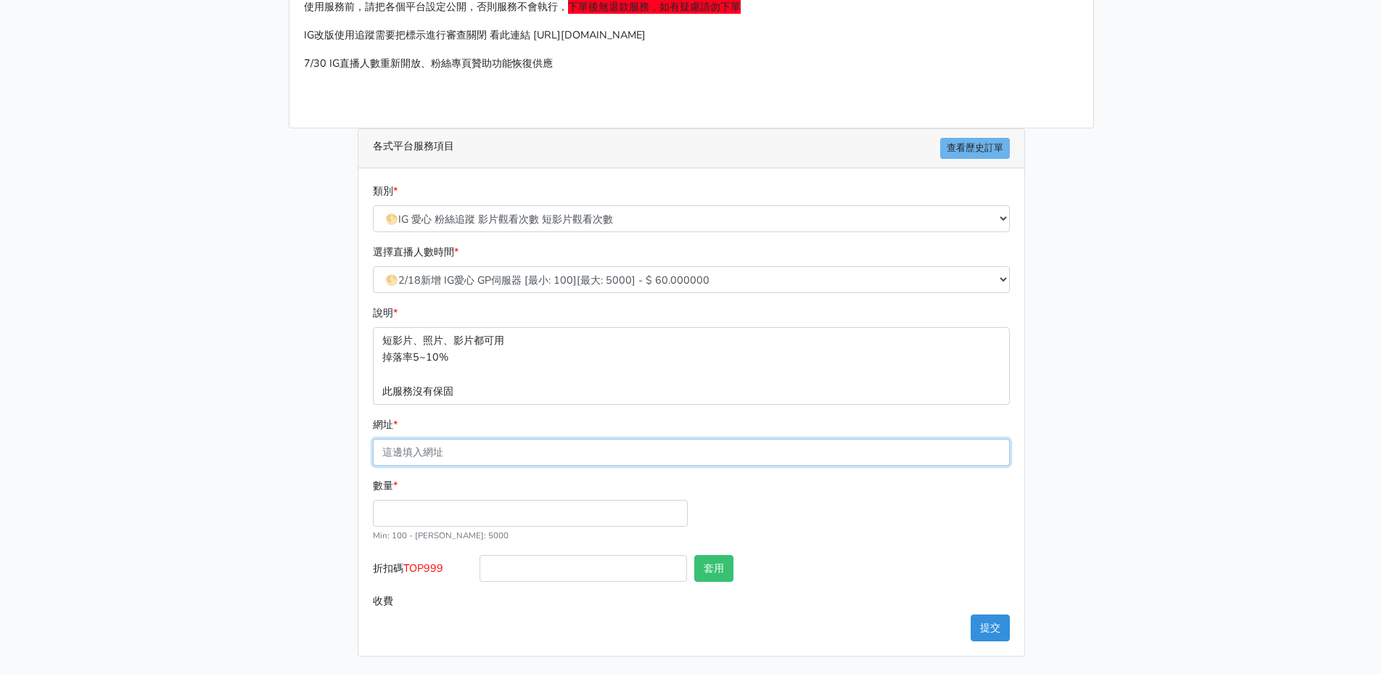
click at [460, 451] on input "網址 *" at bounding box center [691, 452] width 637 height 27
paste input "噴完可以變羅蘭嗎😍😍 後面有3個正妹😌 瓶身好好看 要怎麼買？？ 從哪裡買？ 我有買過這個‼️ 價錢？ 那個狗頭🤣🤣 喜歡😍 感覺很讚欸！ 有實體門市嗎？ 怎…"
type input "噴完可以變羅蘭嗎😍😍 後面有3個正妹😌 瓶身好好看 要怎麼買？？ 從哪裡買？ 我有買過這個‼️ 價錢？ 那個狗頭🤣🤣 喜歡😍 感覺很讚欸！ 有實體門市嗎？ 怎…"
click at [505, 451] on input "噴完可以變羅蘭嗎😍😍 後面有3個正妹😌 瓶身好好看 要怎麼買？？ 從哪裡買？ 我有買過這個‼️ 價錢？ 那個狗頭🤣🤣 喜歡😍 感覺很讚欸！ 有實體門市嗎？ 怎…" at bounding box center [691, 452] width 637 height 27
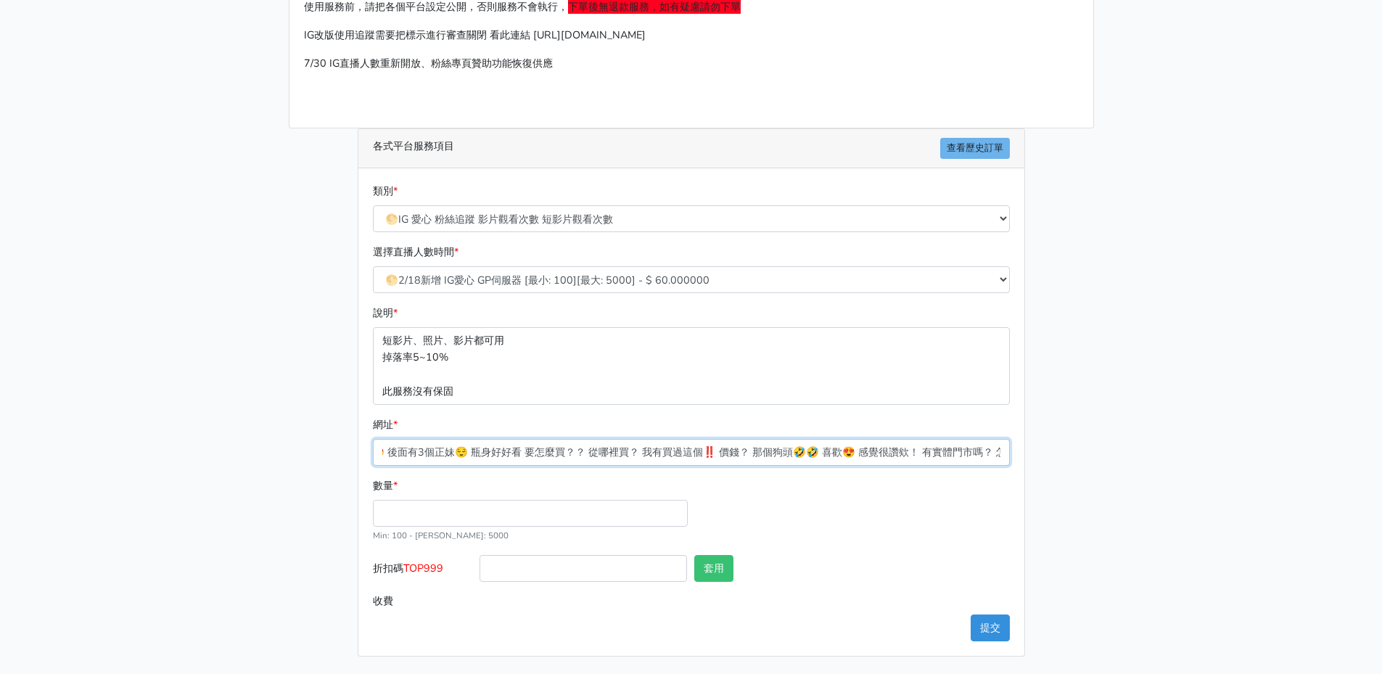
click at [505, 451] on input "噴完可以變羅蘭嗎😍😍 後面有3個正妹😌 瓶身好好看 要怎麼買？？ 從哪裡買？ 我有買過這個‼️ 價錢？ 那個狗頭🤣🤣 喜歡😍 感覺很讚欸！ 有實體門市嗎？ 怎…" at bounding box center [691, 452] width 637 height 27
click at [501, 448] on input "網址 *" at bounding box center [691, 452] width 637 height 27
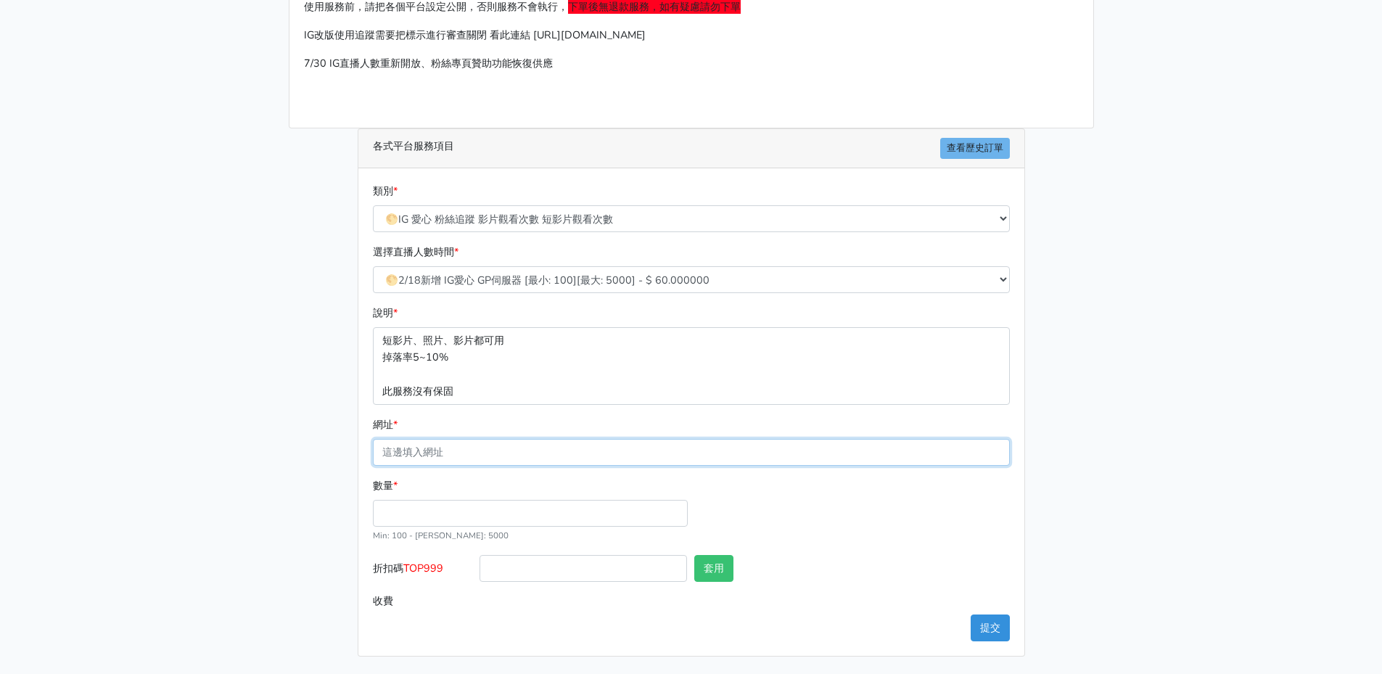
type input "https://www.instagram.com/thrccc_tw/"
click at [551, 450] on input "https://www.instagram.com/thrccc_tw/" at bounding box center [691, 452] width 637 height 27
click at [548, 448] on input "網址 *" at bounding box center [691, 452] width 637 height 27
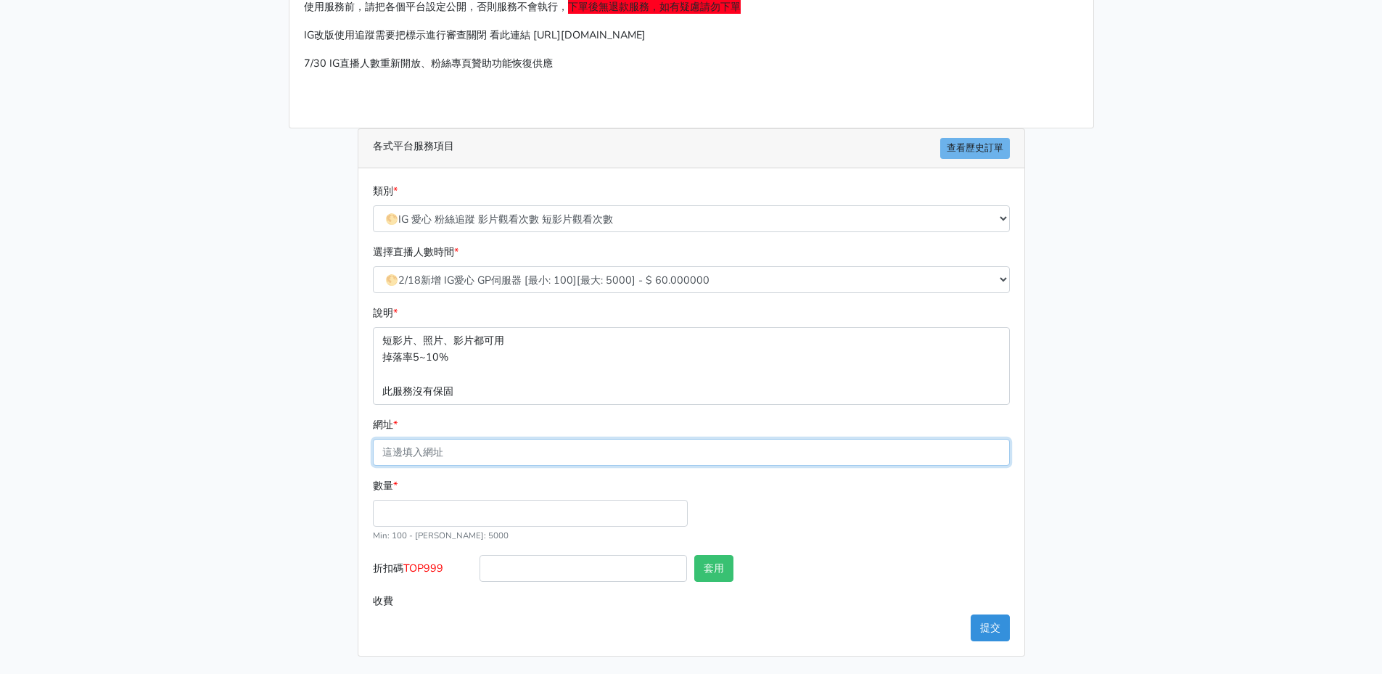
click at [548, 448] on input "網址 *" at bounding box center [691, 452] width 637 height 27
type input "https://www.instagram.com/reel/DOLKVddjzz0/?igsh=aHN0NzF5bnU0NHdl"
click at [511, 498] on div "數量 * Min: 100 - Max: 5000" at bounding box center [530, 510] width 322 height 66
click at [513, 514] on input "數量 *" at bounding box center [530, 513] width 315 height 27
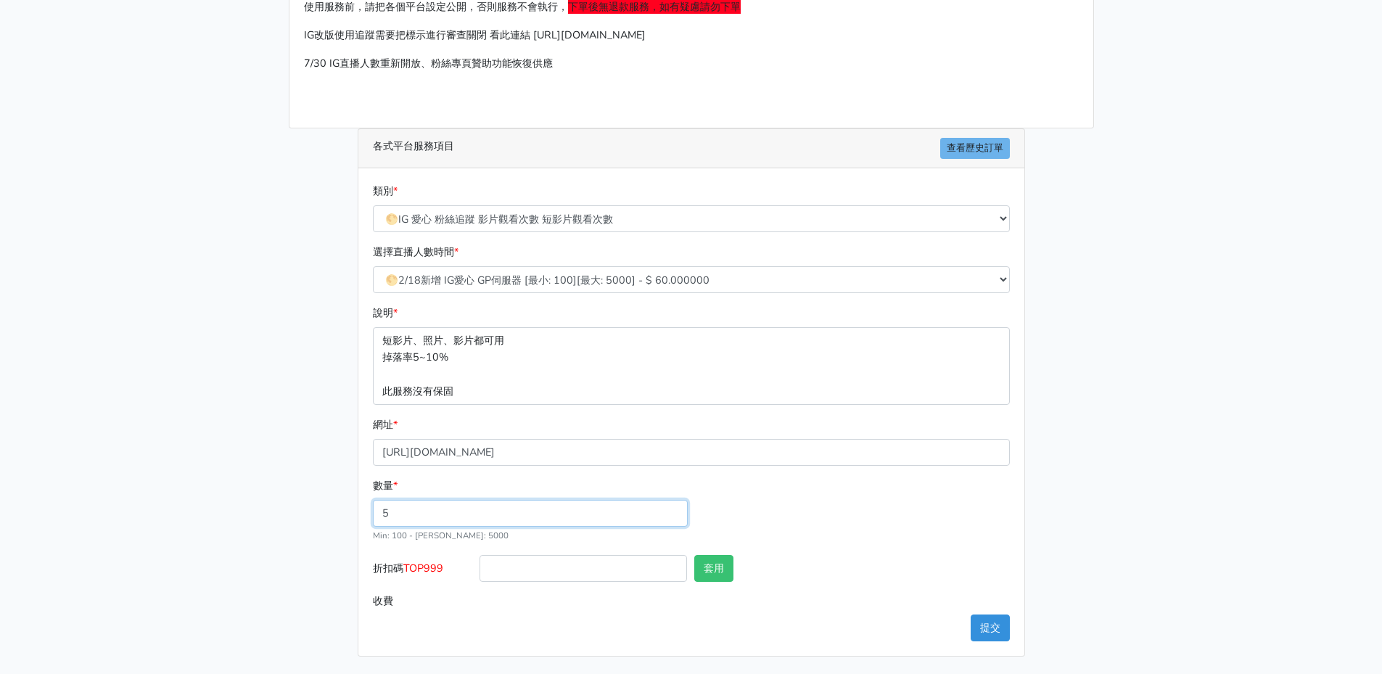
drag, startPoint x: 450, startPoint y: 500, endPoint x: 337, endPoint y: 499, distance: 112.5
click at [340, 499] on div "請照說明的網址格式下單，這邊的服務都沒退款項目，下單就無法退款 此服務無保固，如愛心、讚、追蹤、觀看次數等等，如有掉落，不會補充 使用服務前，請把各個平台設定…" at bounding box center [691, 292] width 827 height 730
type input "5"
type input "0.300"
drag, startPoint x: 416, startPoint y: 514, endPoint x: 361, endPoint y: 513, distance: 55.1
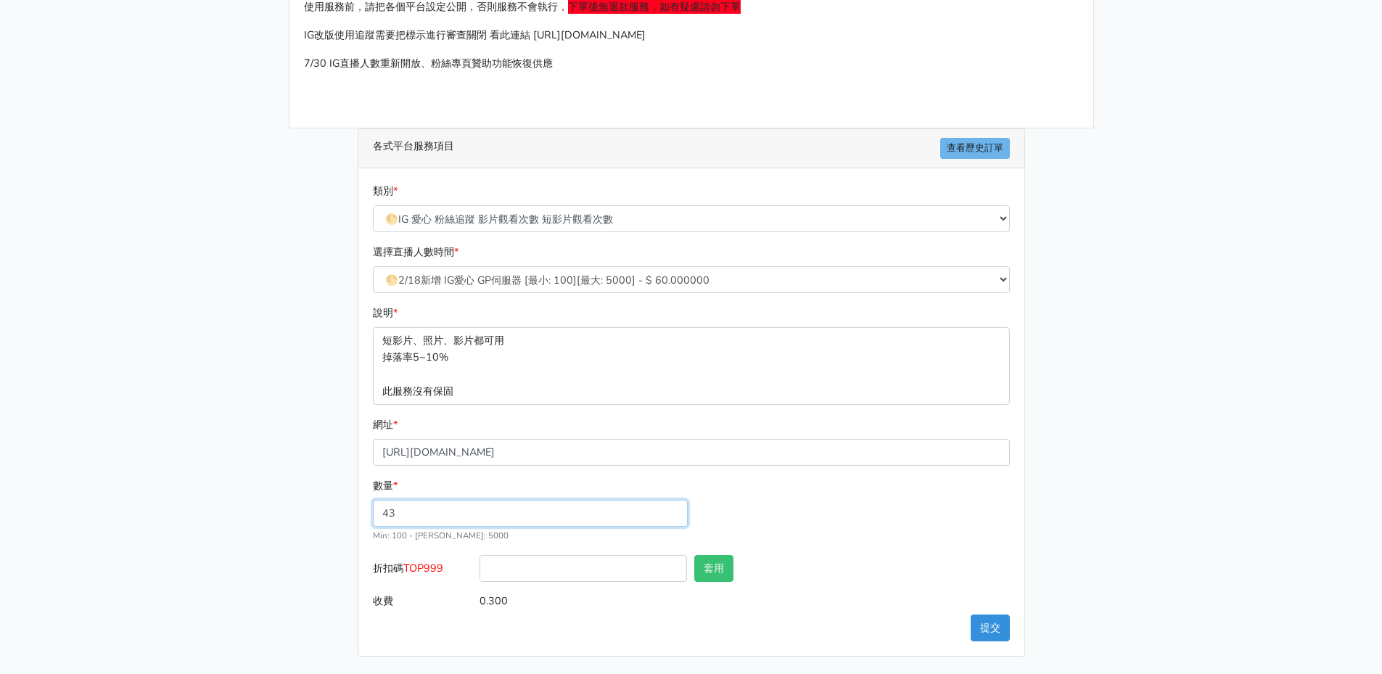
click at [361, 513] on div "類別 * 🔵FACEBOOK 直播人數緊急備用伺服器 2號AB伺服器 🔵FACEBOOK 網軍專用貼文留言 安全保密 🔵9/30 FACEBOOK 直播人數緩…" at bounding box center [691, 412] width 666 height 488
drag, startPoint x: 391, startPoint y: 515, endPoint x: 417, endPoint y: 511, distance: 26.5
click at [416, 511] on input "13" at bounding box center [530, 513] width 315 height 27
type input "117"
type input "7.020"
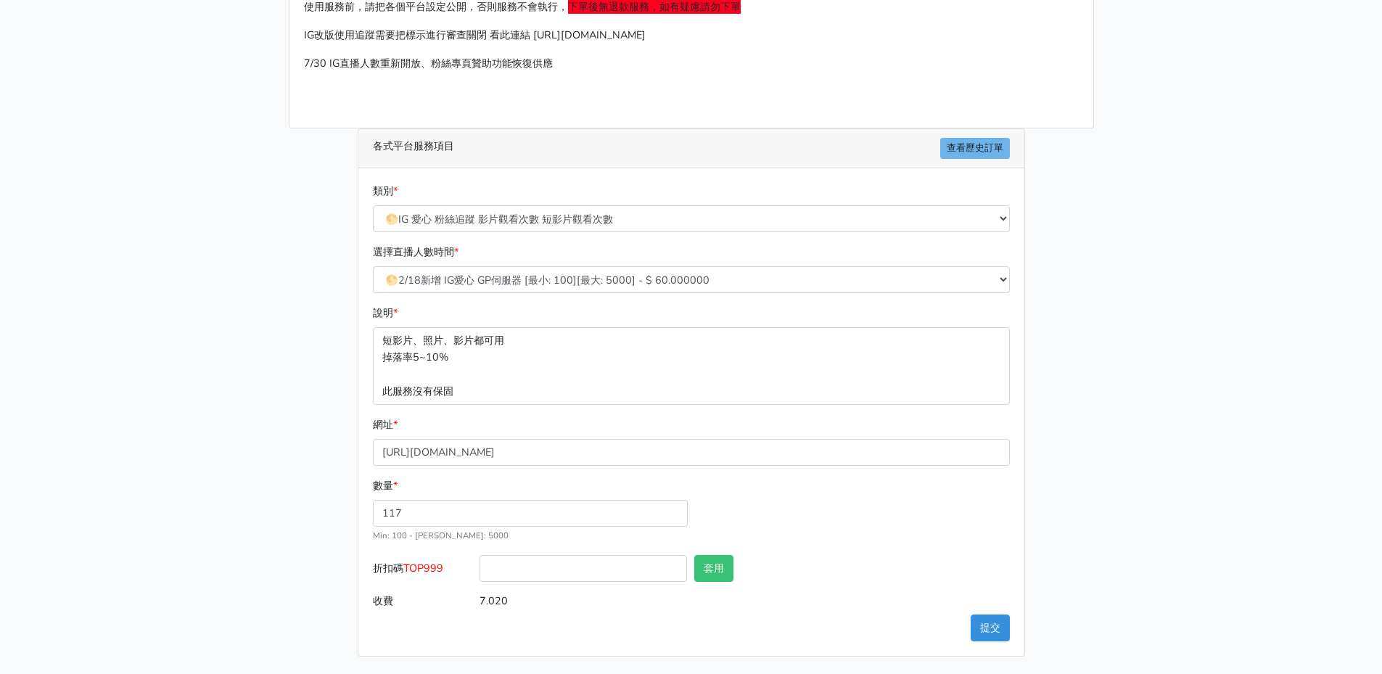
drag, startPoint x: 274, startPoint y: 535, endPoint x: 350, endPoint y: 526, distance: 76.0
click at [274, 535] on main "請照說明的網址格式下單，這邊的服務都沒退款項目，下單就無法退款 此服務無保固，如愛心、讚、追蹤、觀看次數等等，如有掉落，不會補充 使用服務前，請把各個平台設定…" at bounding box center [691, 291] width 1382 height 765
click at [990, 625] on button "提交" at bounding box center [990, 628] width 39 height 27
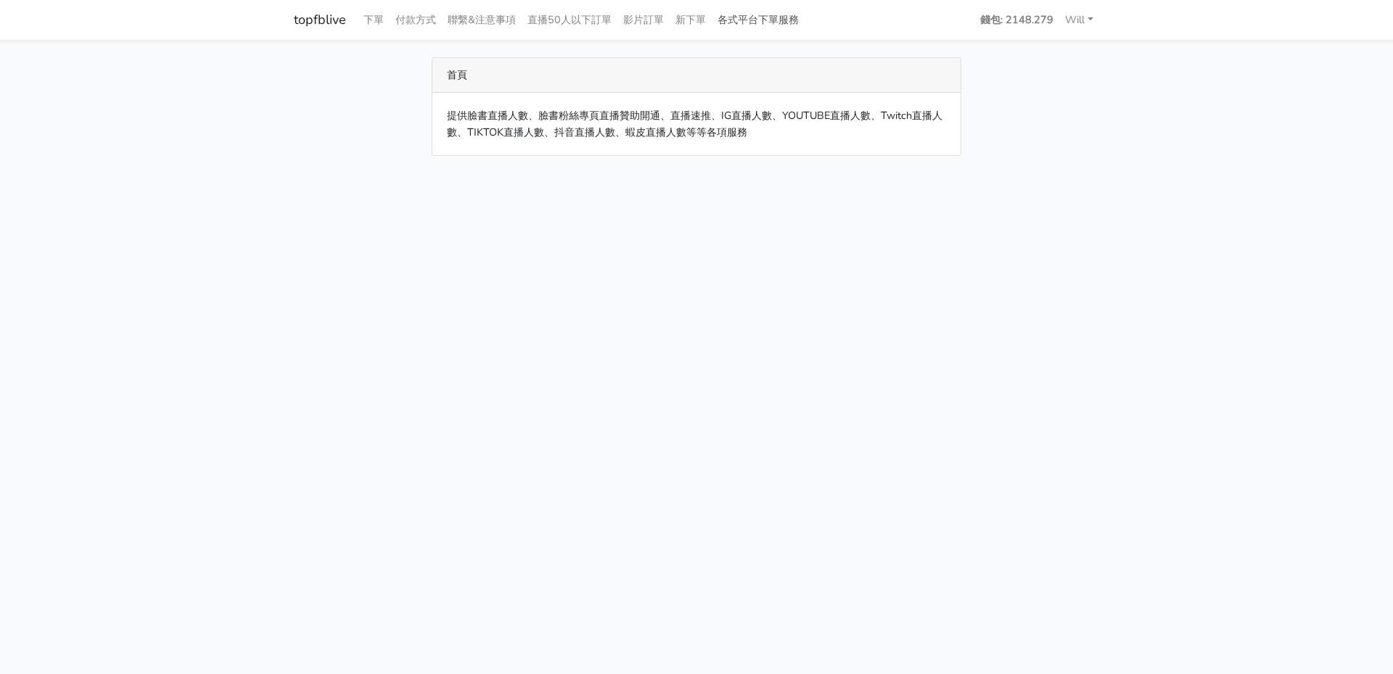
click at [777, 21] on link "各式平台下單服務" at bounding box center [758, 20] width 93 height 28
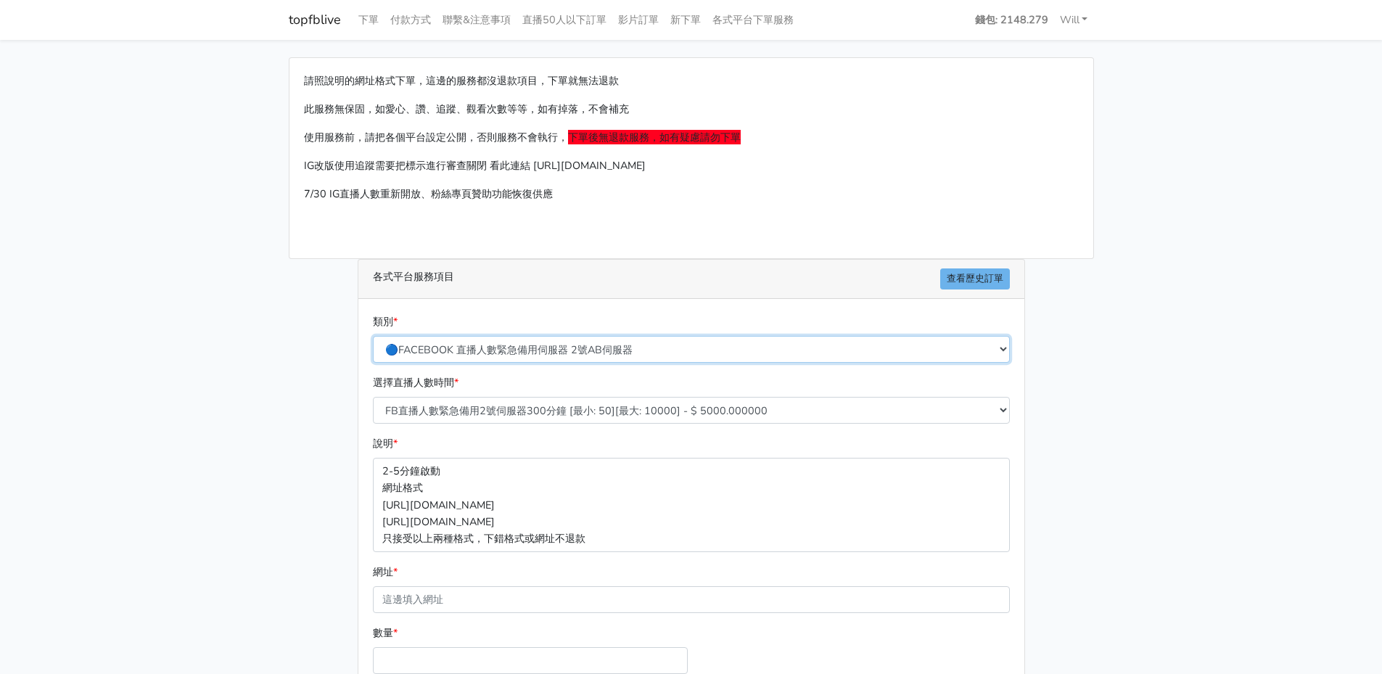
click at [551, 351] on select "🔵FACEBOOK 直播人數緊急備用伺服器 2號AB伺服器 🔵FACEBOOK 網軍專用貼文留言 安全保密 🔵9/30 FACEBOOK 直播人數緩慢進場緩慢…" at bounding box center [691, 349] width 637 height 27
select select "🌕IG 愛心 粉絲追蹤 影片觀看次數 短影片觀看次數"
click at [373, 336] on select "🔵FACEBOOK 直播人數緊急備用伺服器 2號AB伺服器 🔵FACEBOOK 網軍專用貼文留言 安全保密 🔵9/30 FACEBOOK 直播人數緩慢進場緩慢…" at bounding box center [691, 349] width 637 height 27
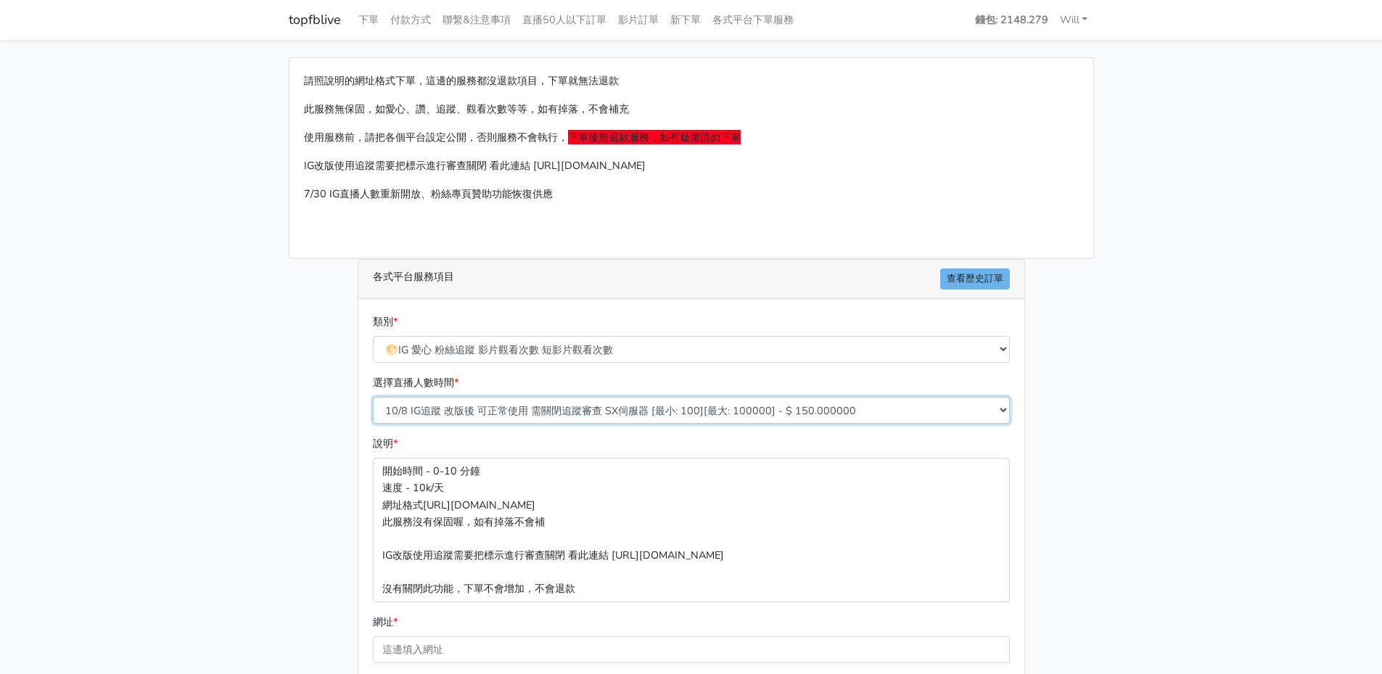
click at [535, 406] on select "10/8 IG追蹤 改版後 可正常使用 需關閉追蹤審查 SX伺服器 [最小: 100][最大: 100000] - $ 150.000000 IG貼文留言 J…" at bounding box center [691, 410] width 637 height 27
click at [373, 397] on select "10/8 IG追蹤 改版後 可正常使用 需關閉追蹤審查 SX伺服器 [最小: 100][最大: 100000] - $ 150.000000 IG貼文留言 J…" at bounding box center [691, 410] width 637 height 27
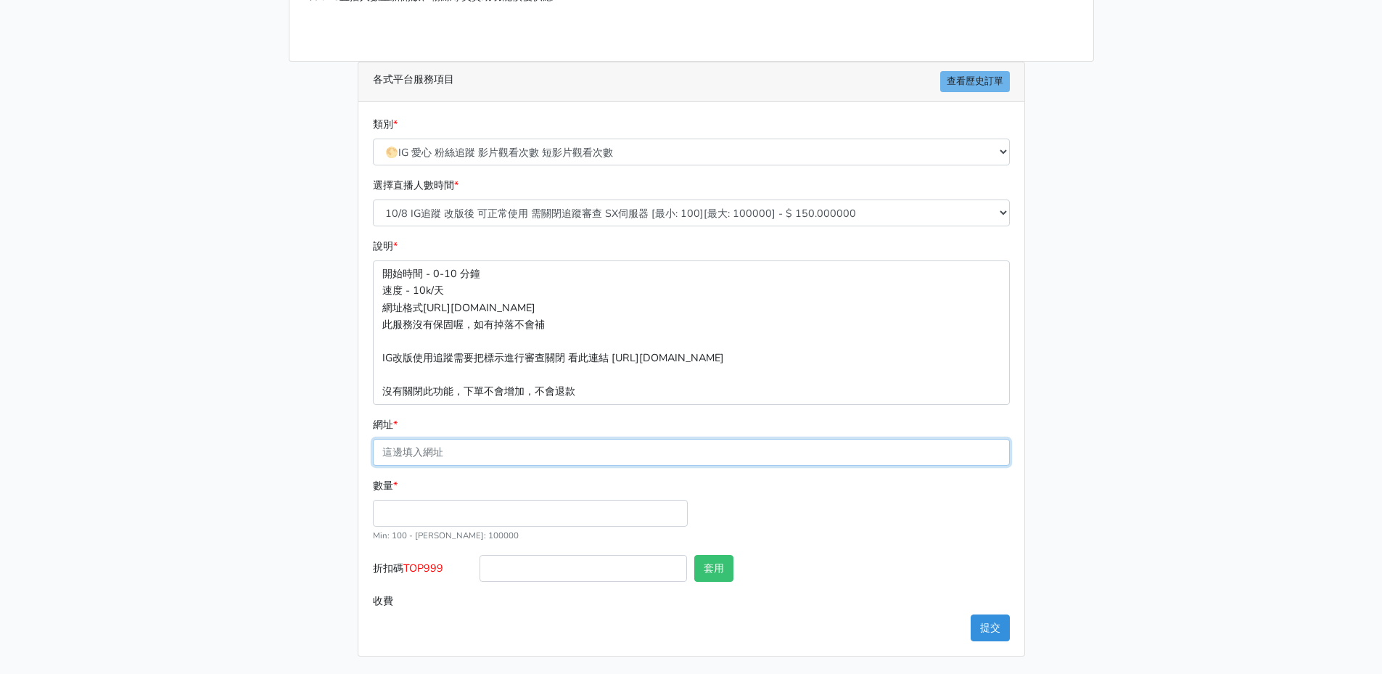
click at [442, 451] on input "網址 *" at bounding box center [691, 452] width 637 height 27
type input "[URL][DOMAIN_NAME]"
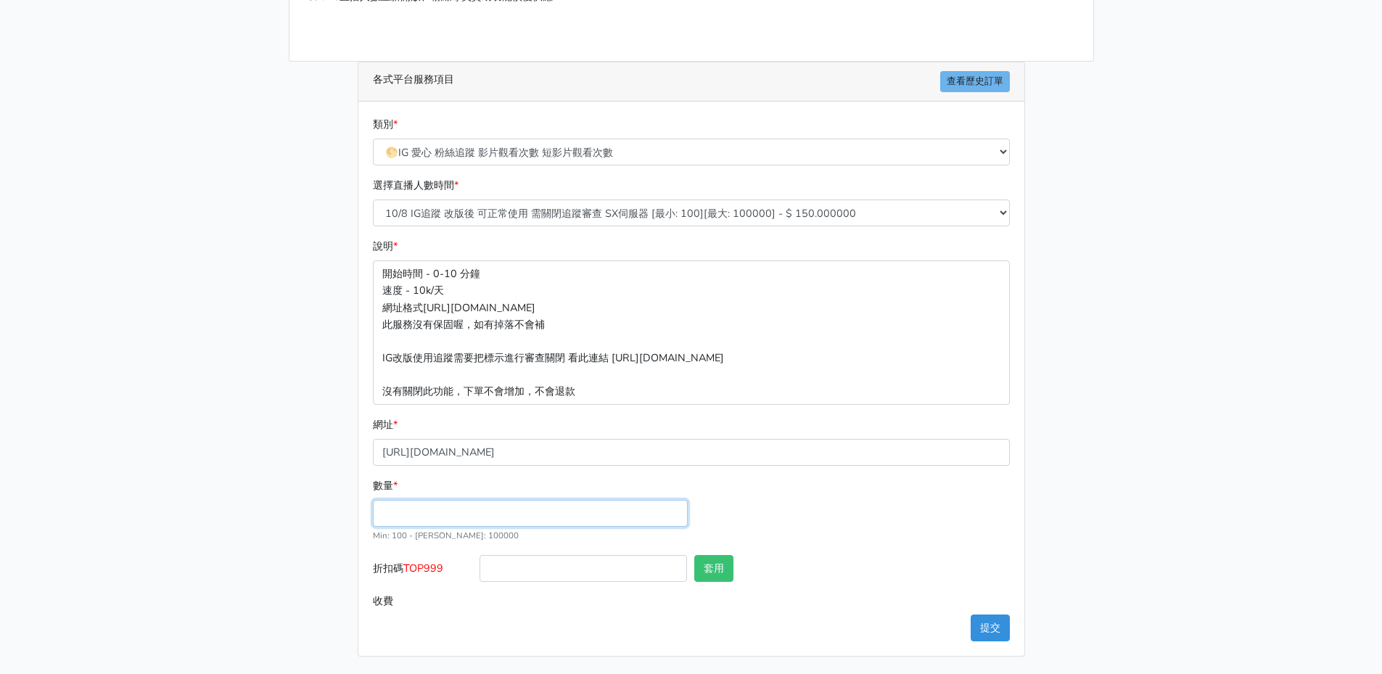
click at [453, 514] on input "數量 *" at bounding box center [530, 513] width 315 height 27
type input "1151"
type input "172.650"
click at [990, 629] on button "提交" at bounding box center [990, 628] width 39 height 27
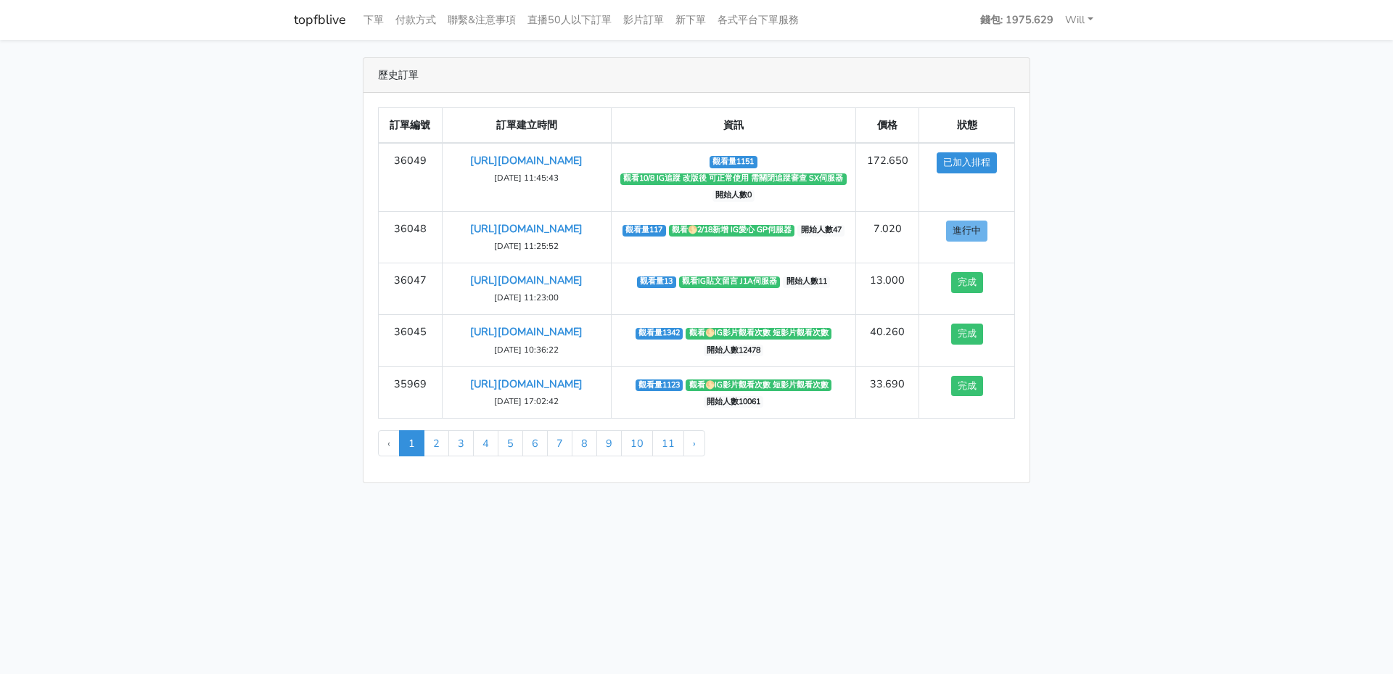
drag, startPoint x: 181, startPoint y: 546, endPoint x: 176, endPoint y: 539, distance: 8.3
click at [181, 501] on main "歷史訂單 訂單編號 訂單建立時間 資訊 價格 狀態 36049 https://www.instagram.com/thrccc_tw/ 2025-09-12…" at bounding box center [696, 270] width 1393 height 461
click at [152, 501] on main "歷史訂單 訂單編號 訂單建立時間 資訊 價格 狀態 36049 [URL][DOMAIN_NAME] [DATE] 11:45:43 進行中 1" at bounding box center [696, 270] width 1393 height 461
